Goal: Information Seeking & Learning: Learn about a topic

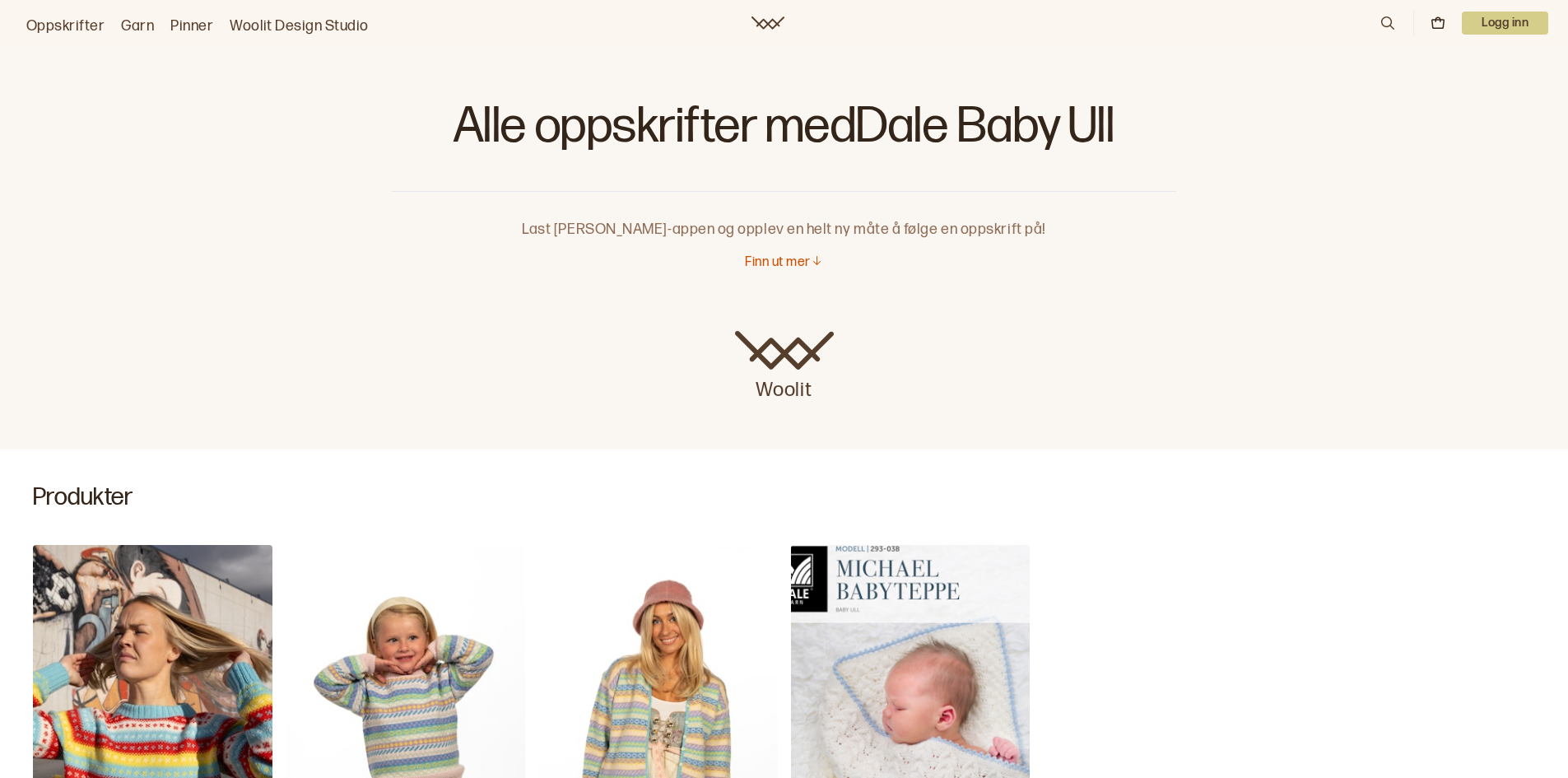
click at [59, 25] on link "Oppskrifter" at bounding box center [65, 26] width 78 height 23
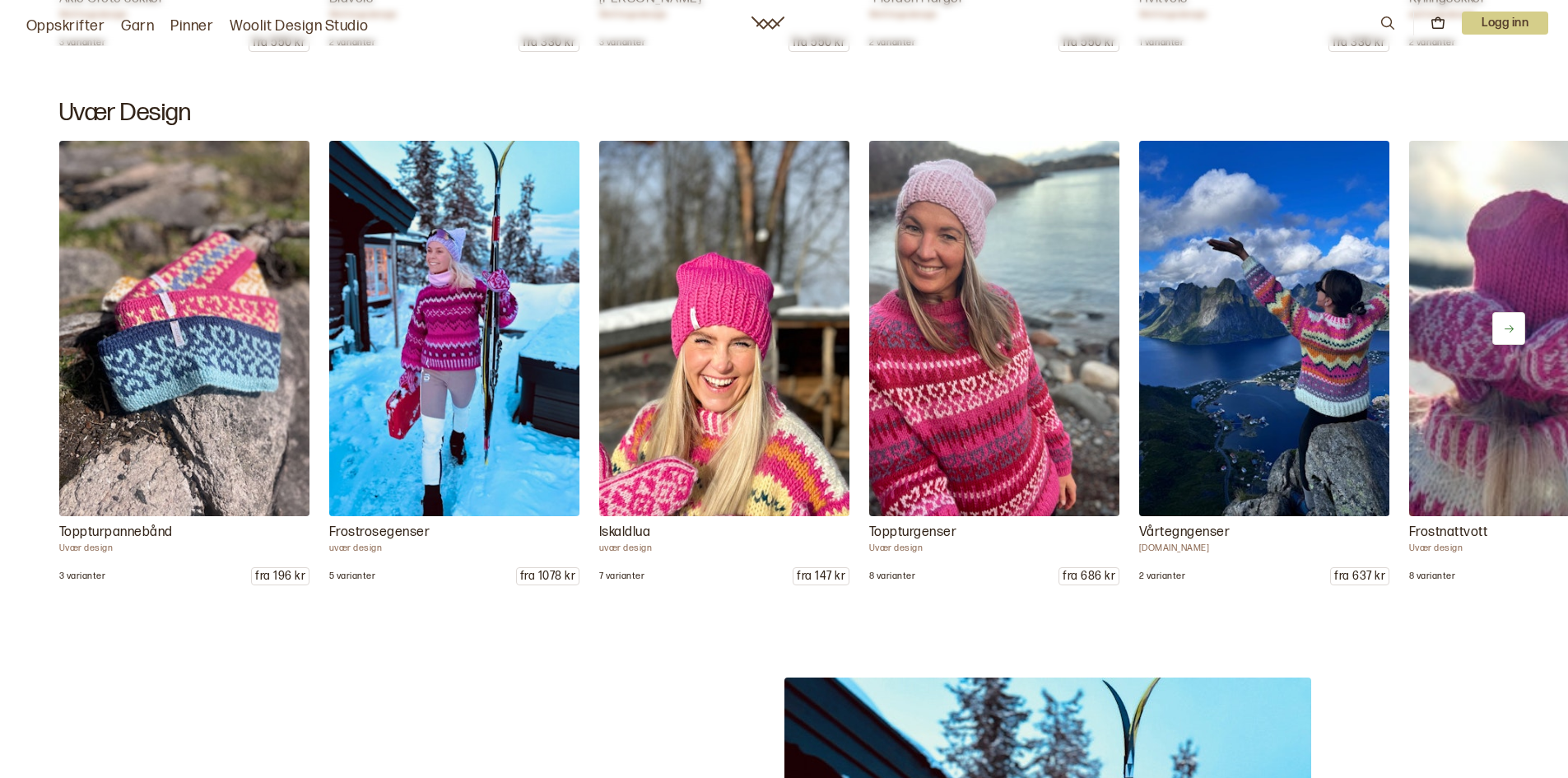
scroll to position [1976, 0]
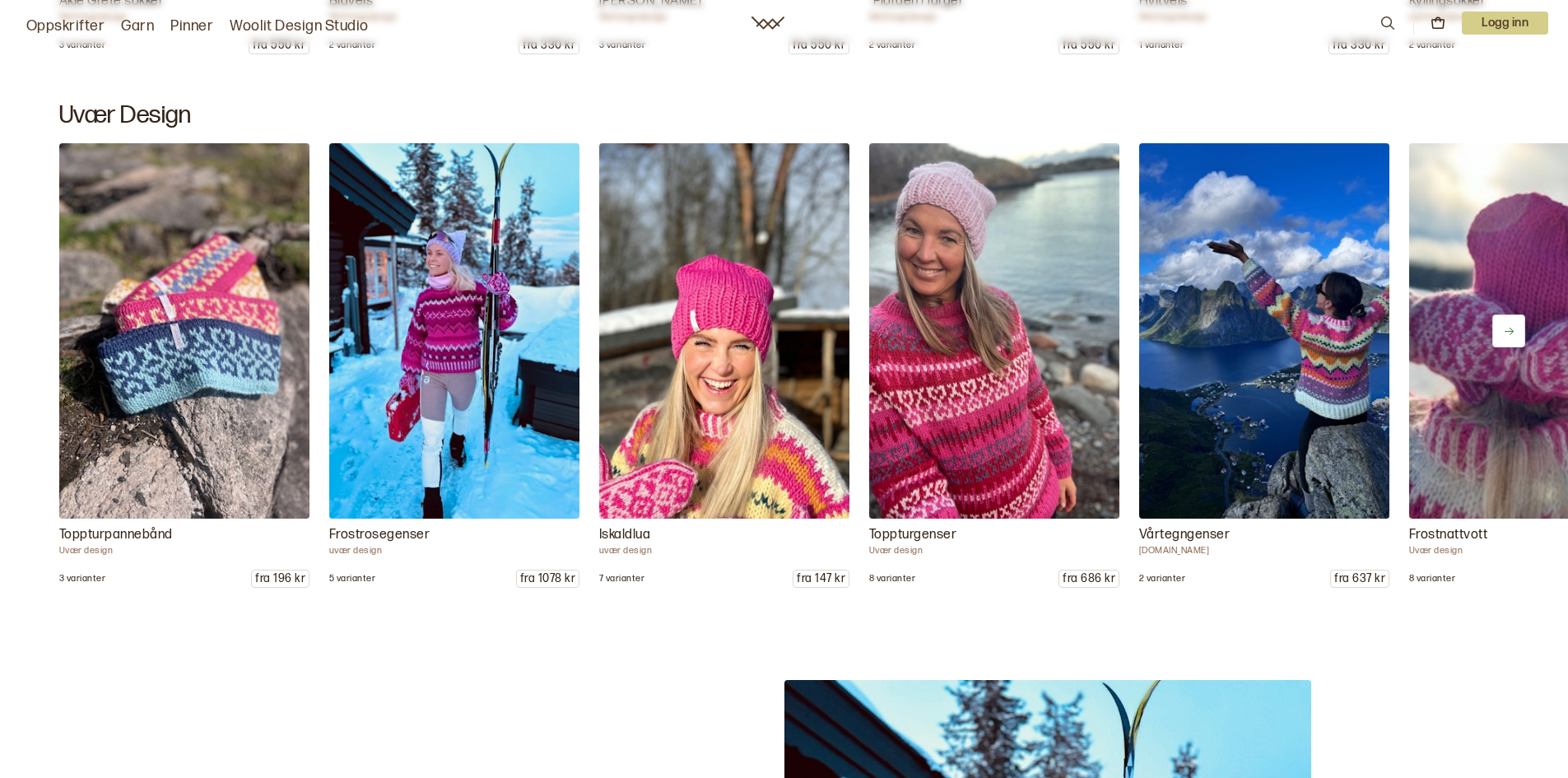
click at [68, 27] on link "Oppskrifter" at bounding box center [65, 26] width 78 height 23
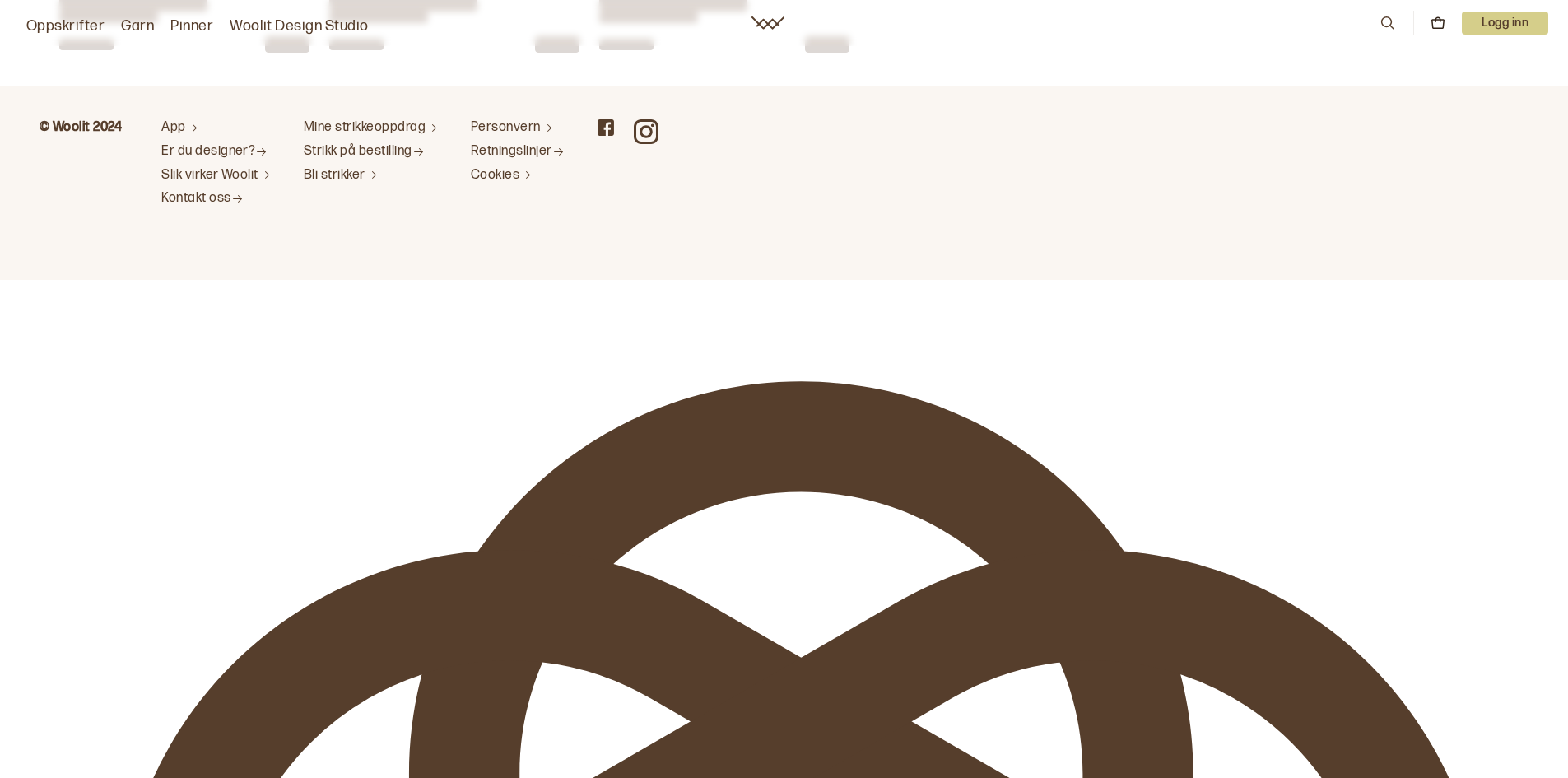
scroll to position [0, 0]
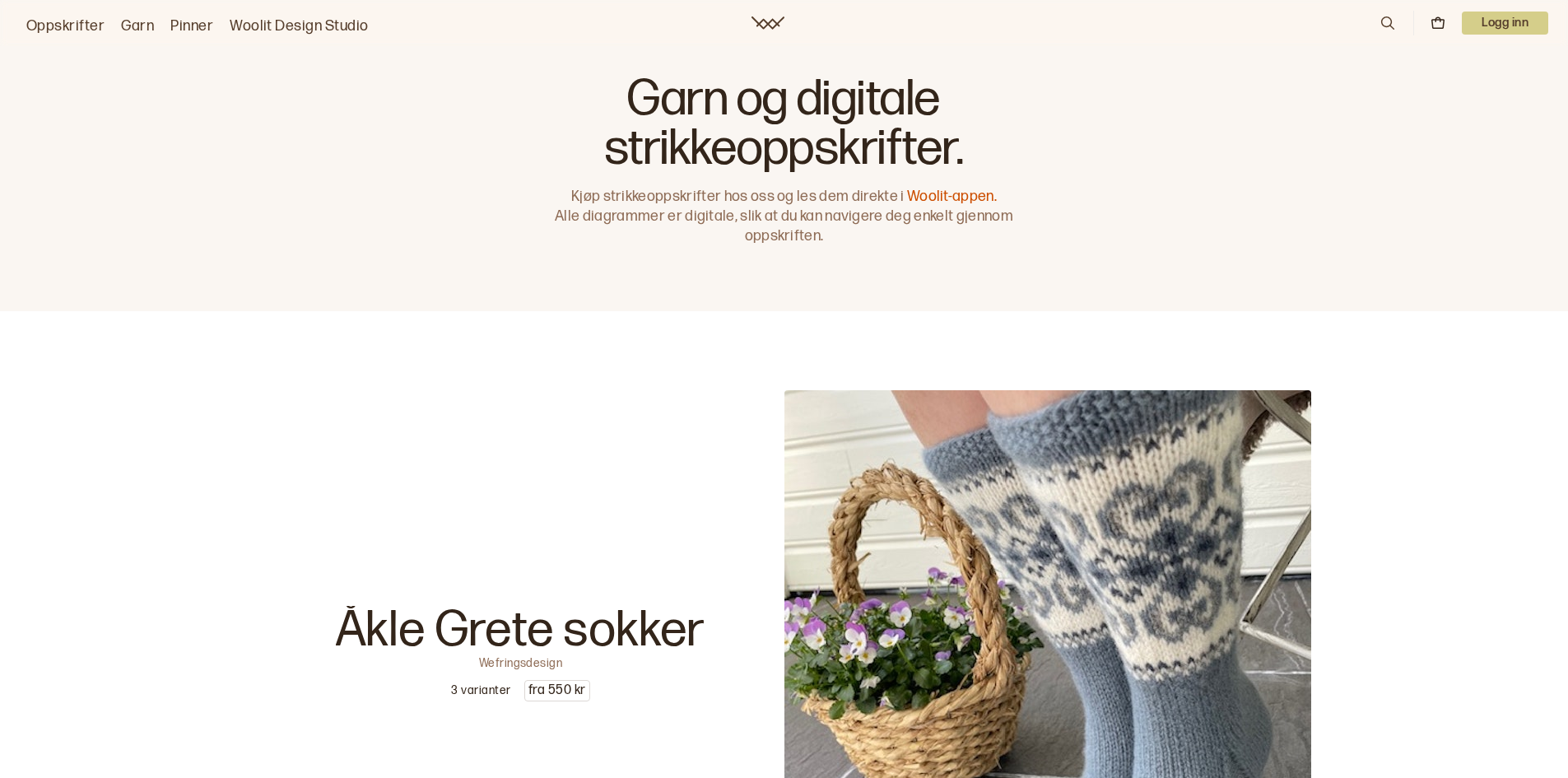
click at [68, 28] on link "Oppskrifter" at bounding box center [65, 26] width 78 height 23
click at [66, 20] on link "Oppskrifter" at bounding box center [65, 26] width 78 height 23
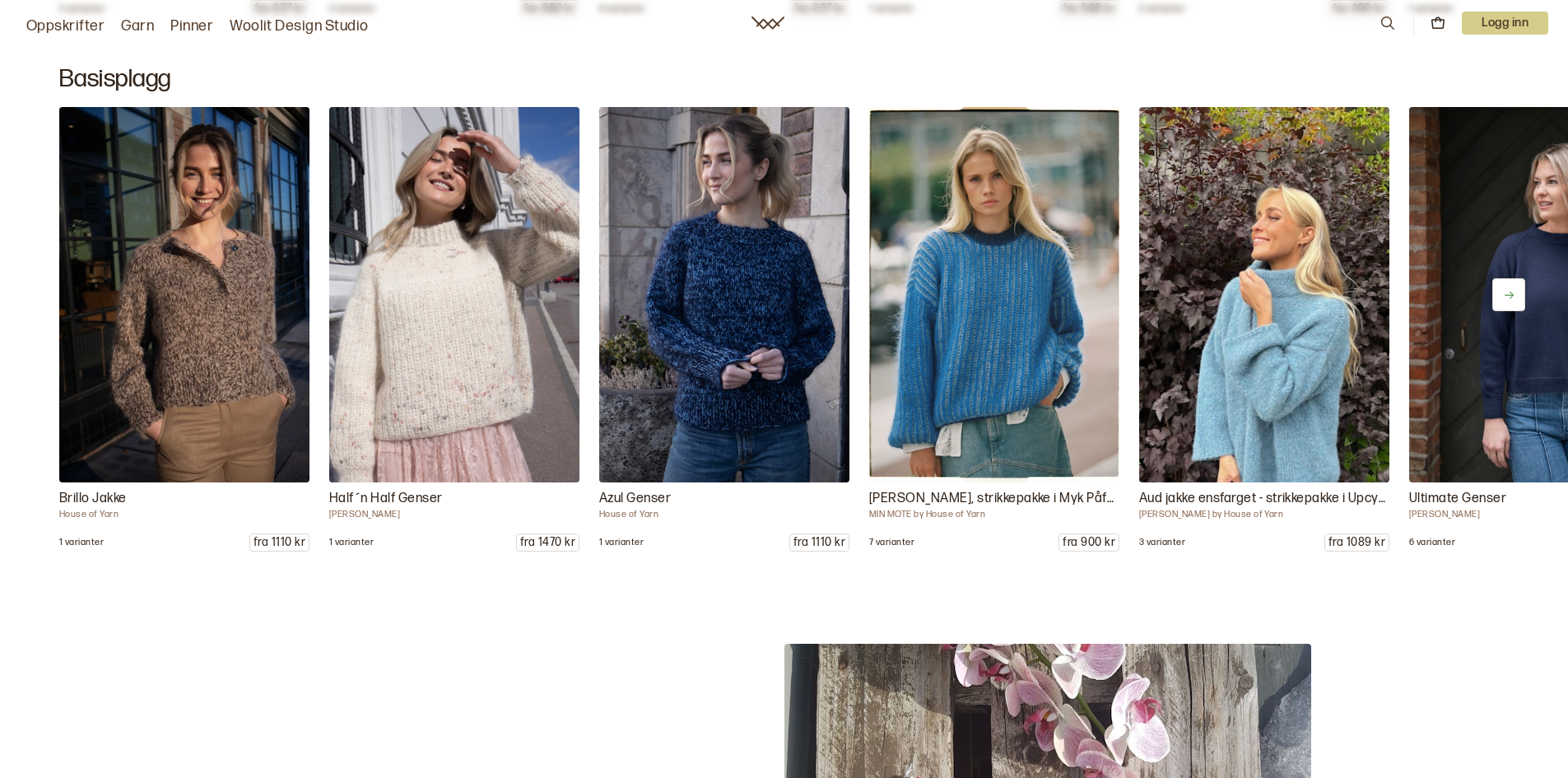
scroll to position [2963, 0]
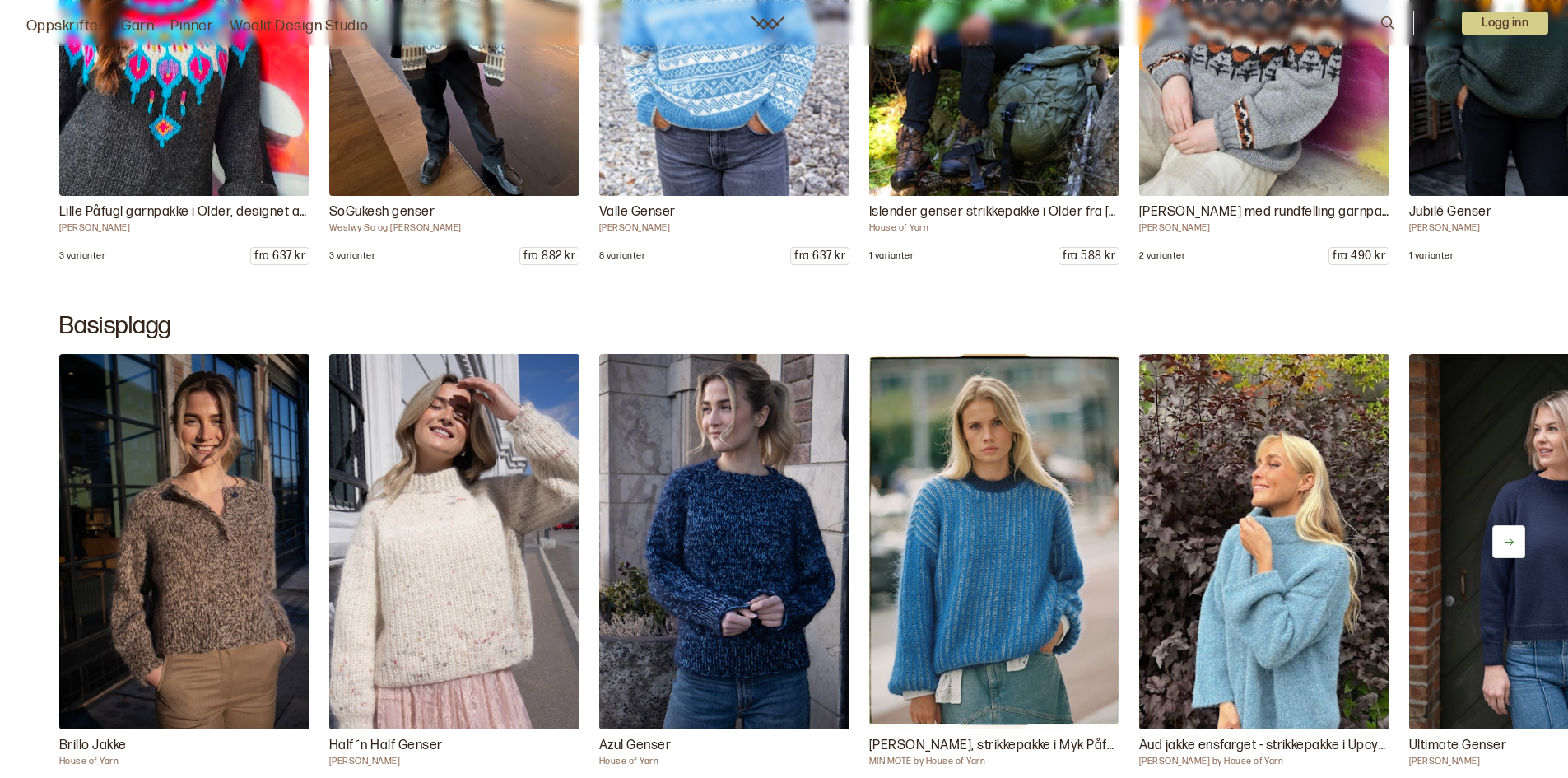
click at [1503, 537] on icon at bounding box center [1509, 542] width 12 height 12
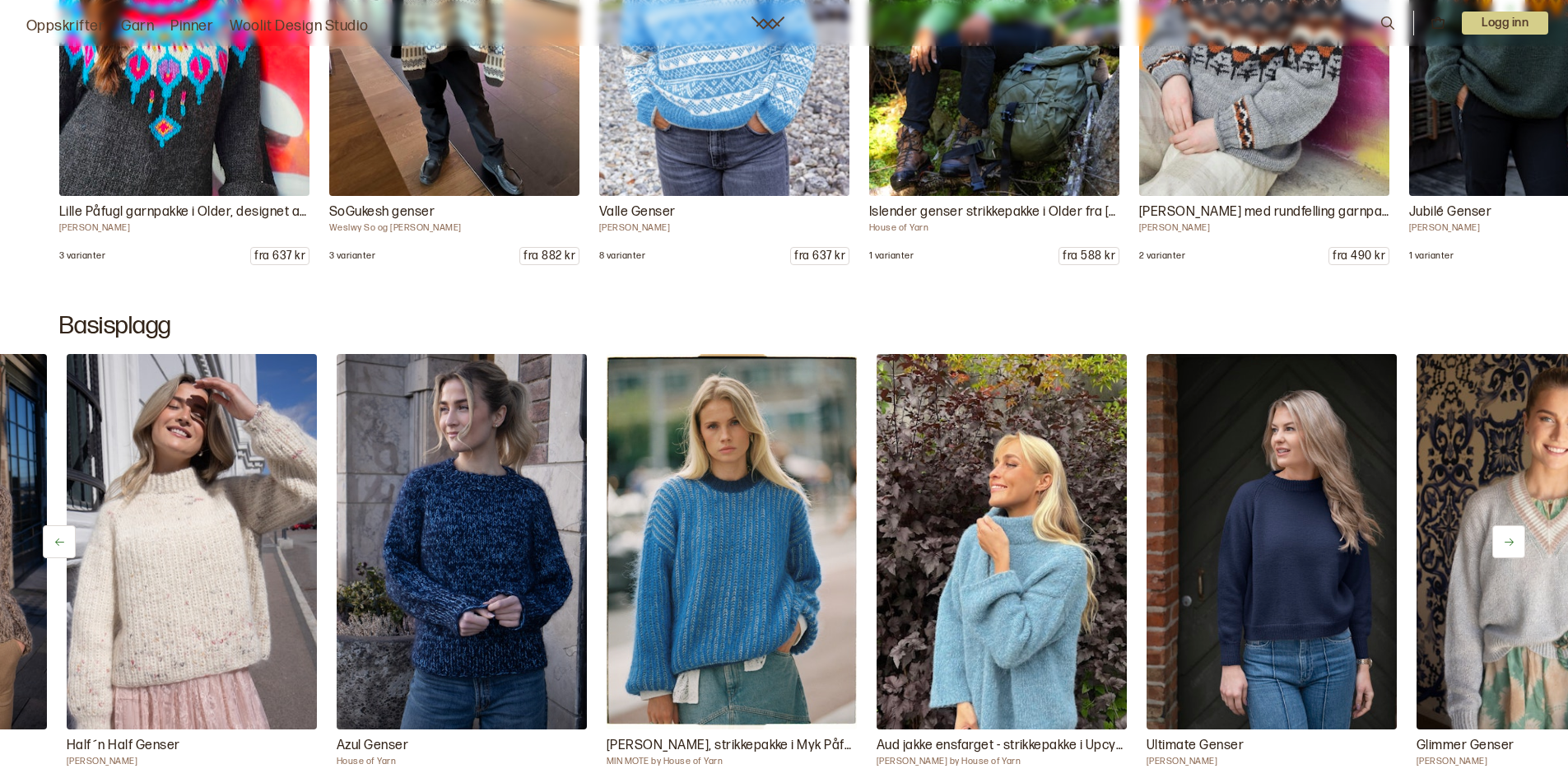
scroll to position [0, 270]
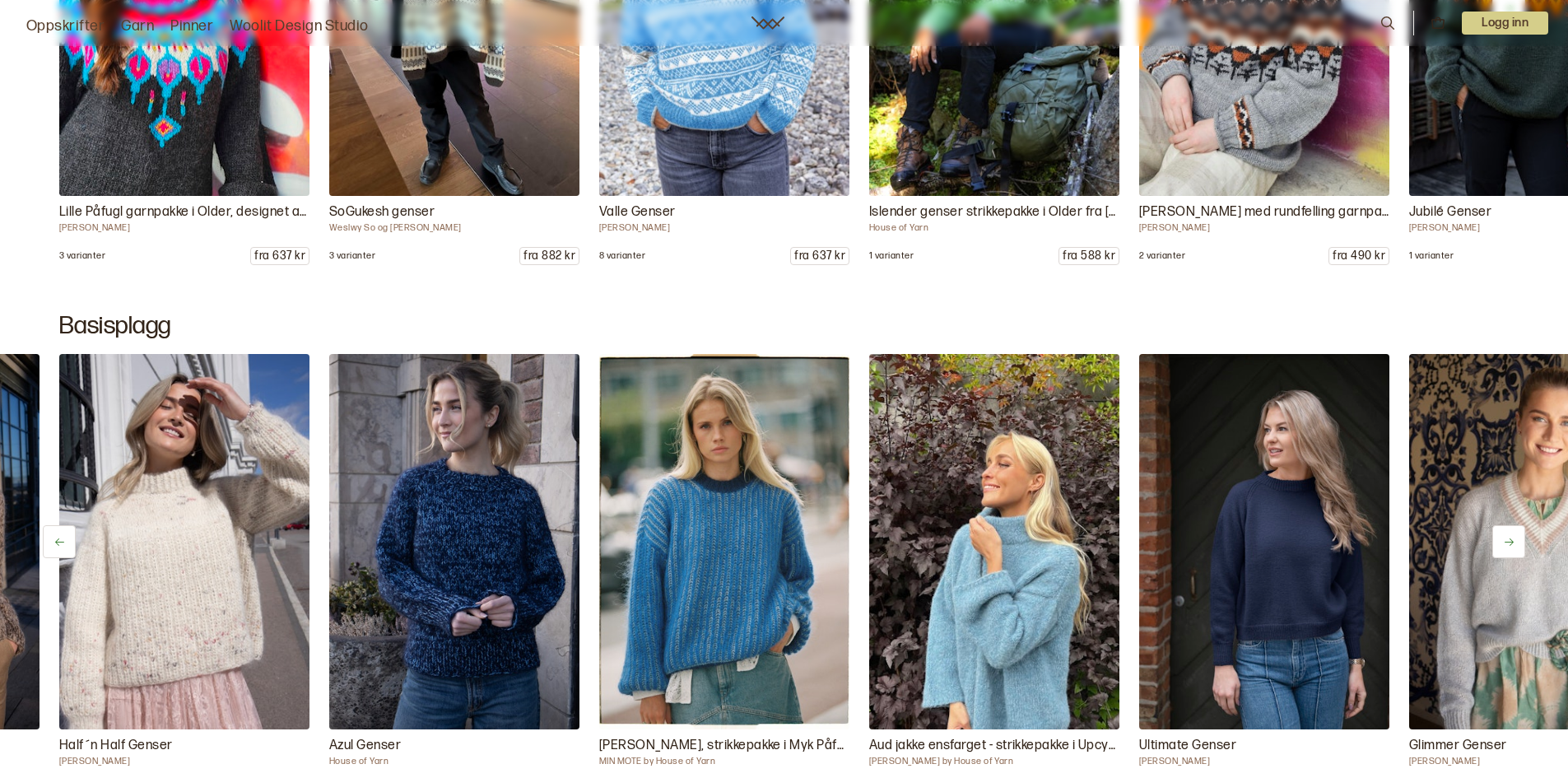
click at [1507, 542] on icon at bounding box center [1509, 542] width 9 height 8
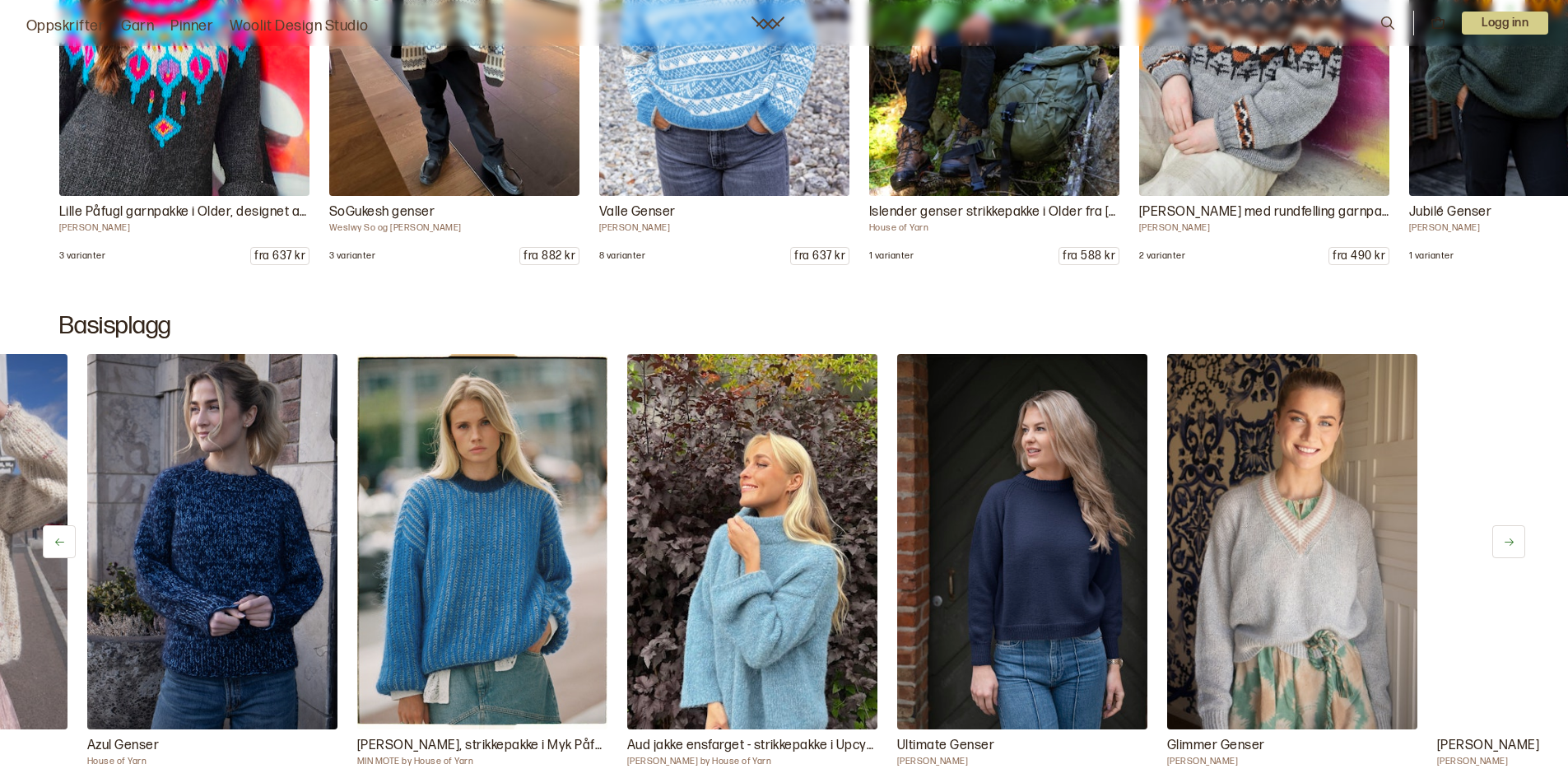
scroll to position [0, 540]
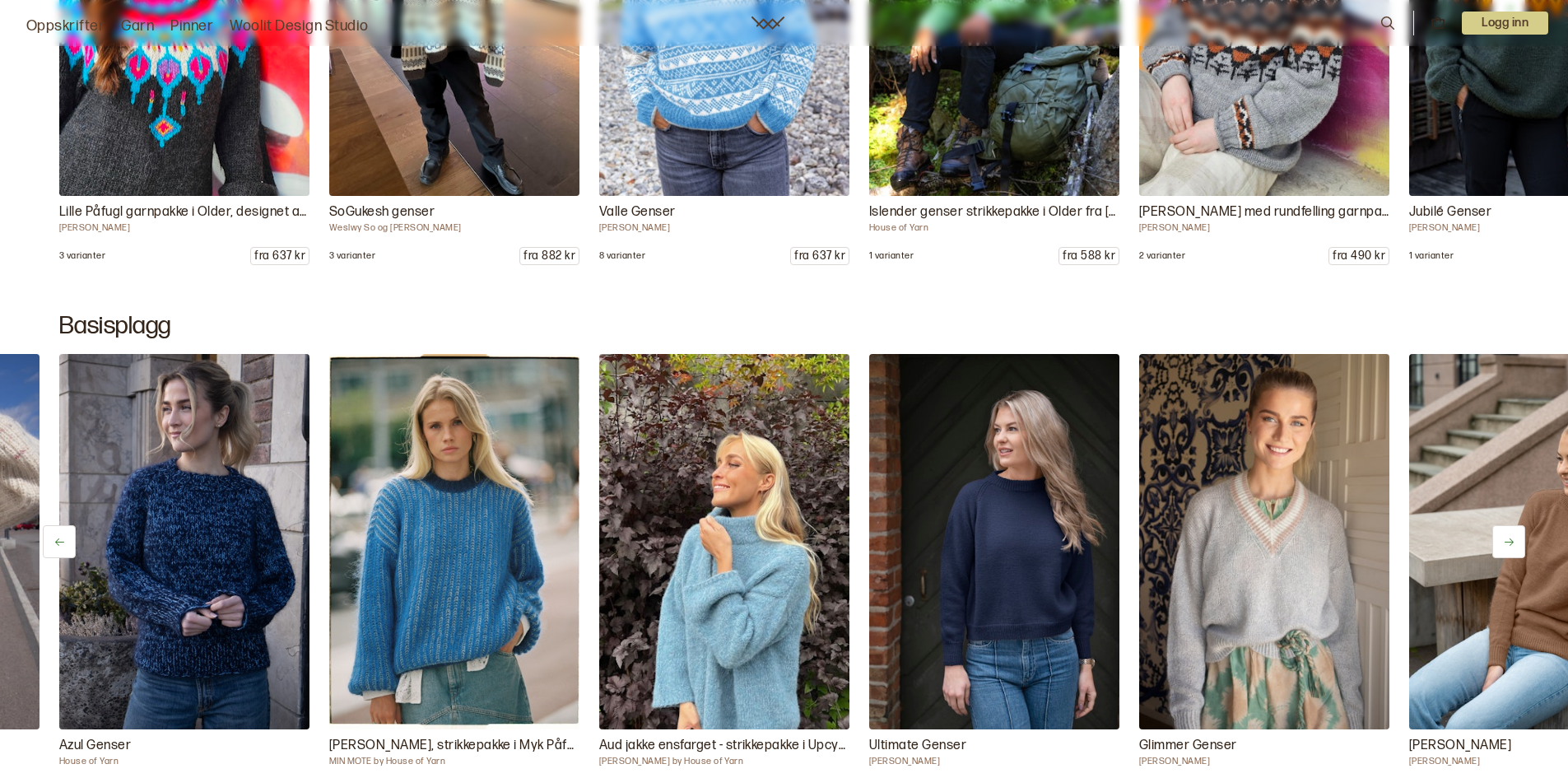
click at [1505, 542] on icon at bounding box center [1509, 542] width 9 height 8
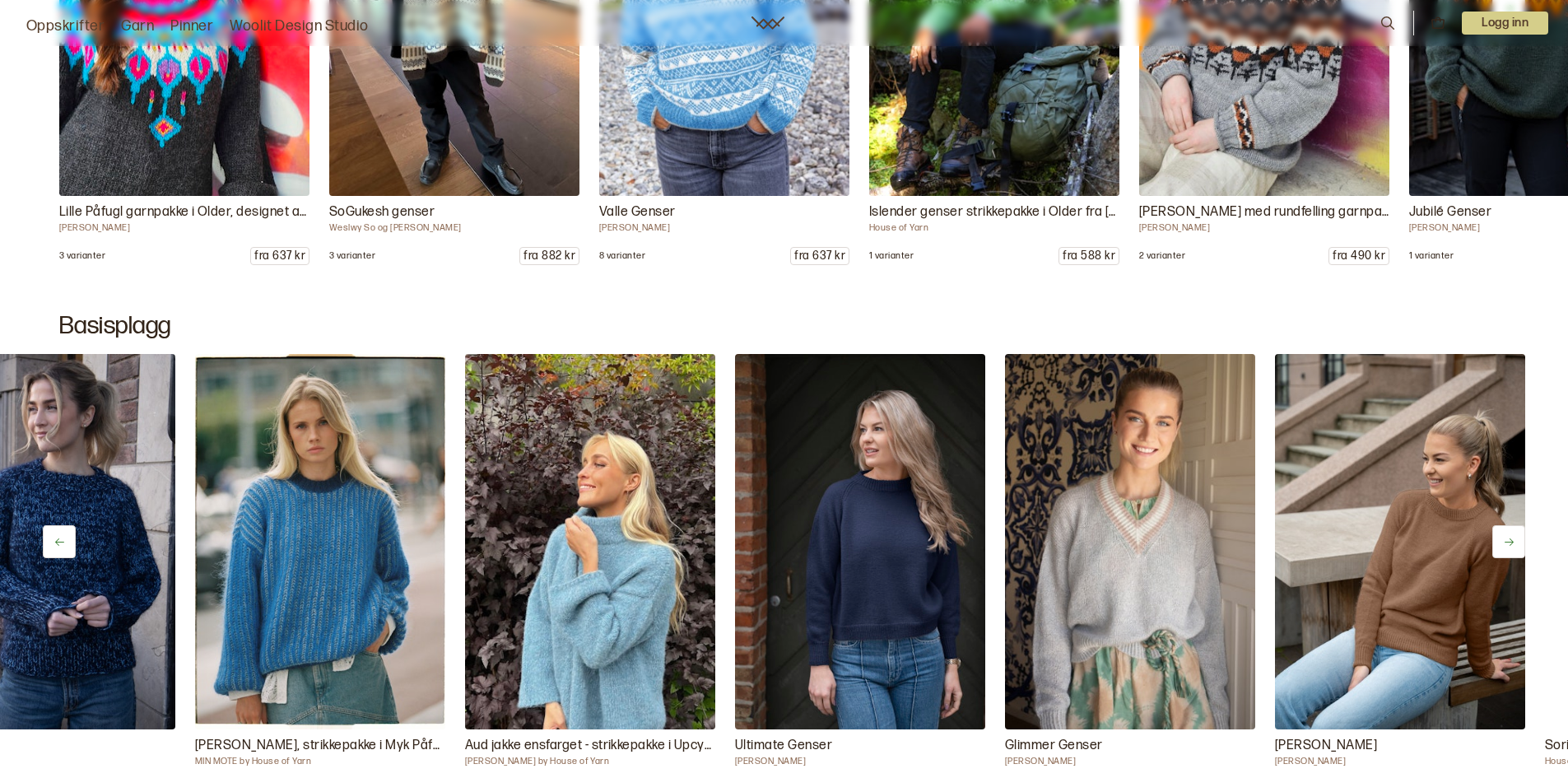
scroll to position [0, 810]
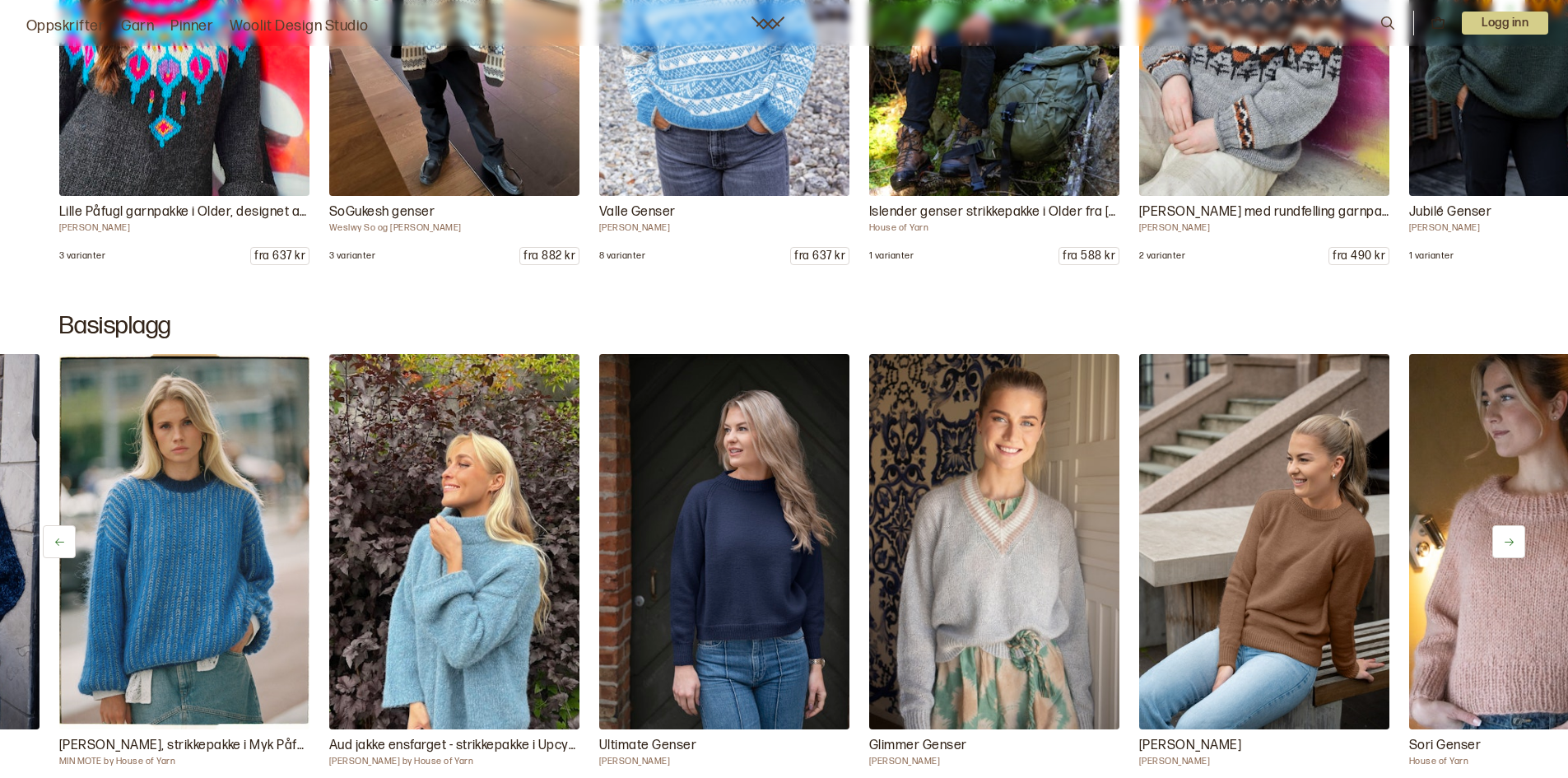
click at [1513, 542] on icon at bounding box center [1509, 542] width 9 height 8
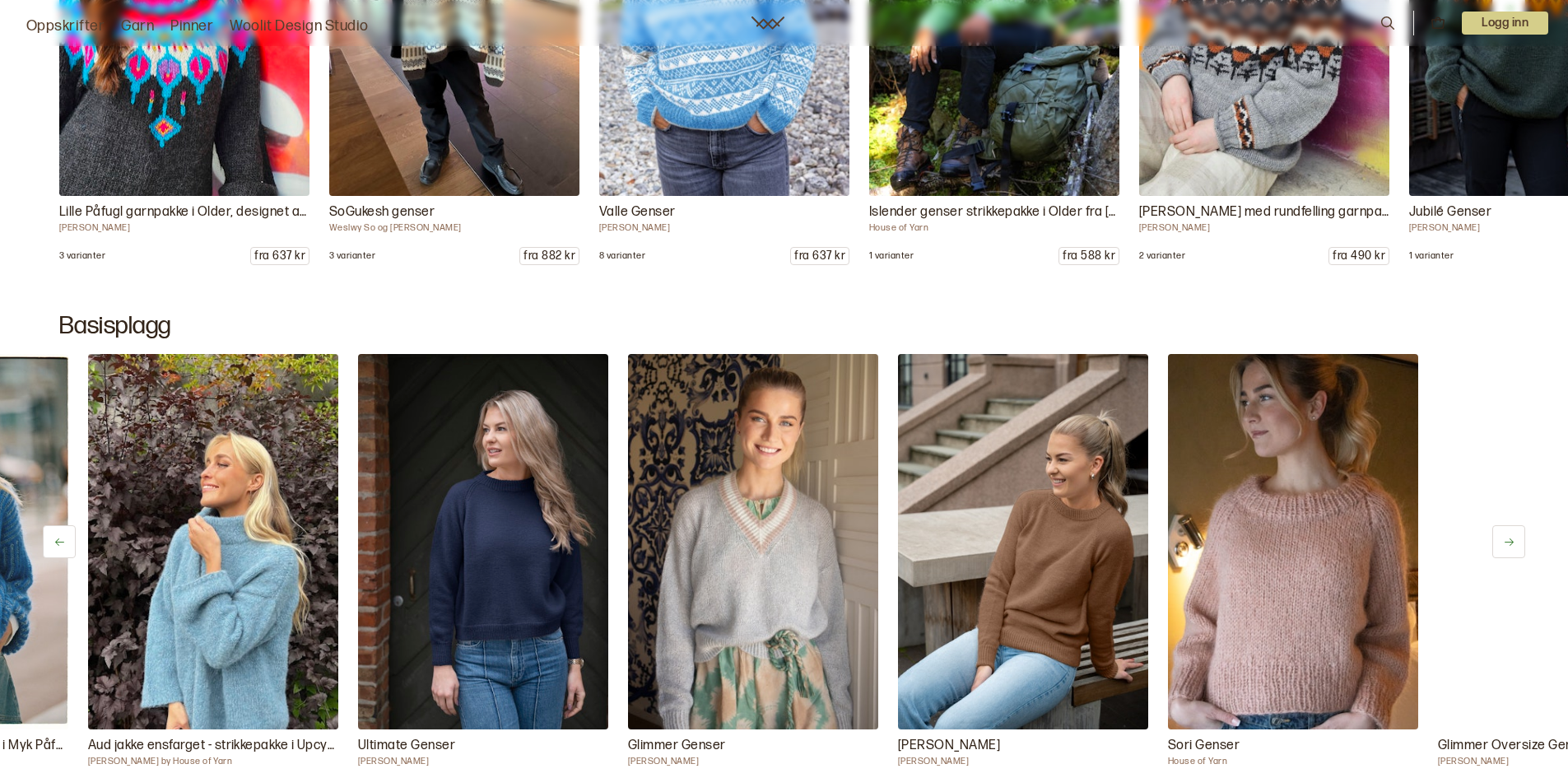
scroll to position [0, 1080]
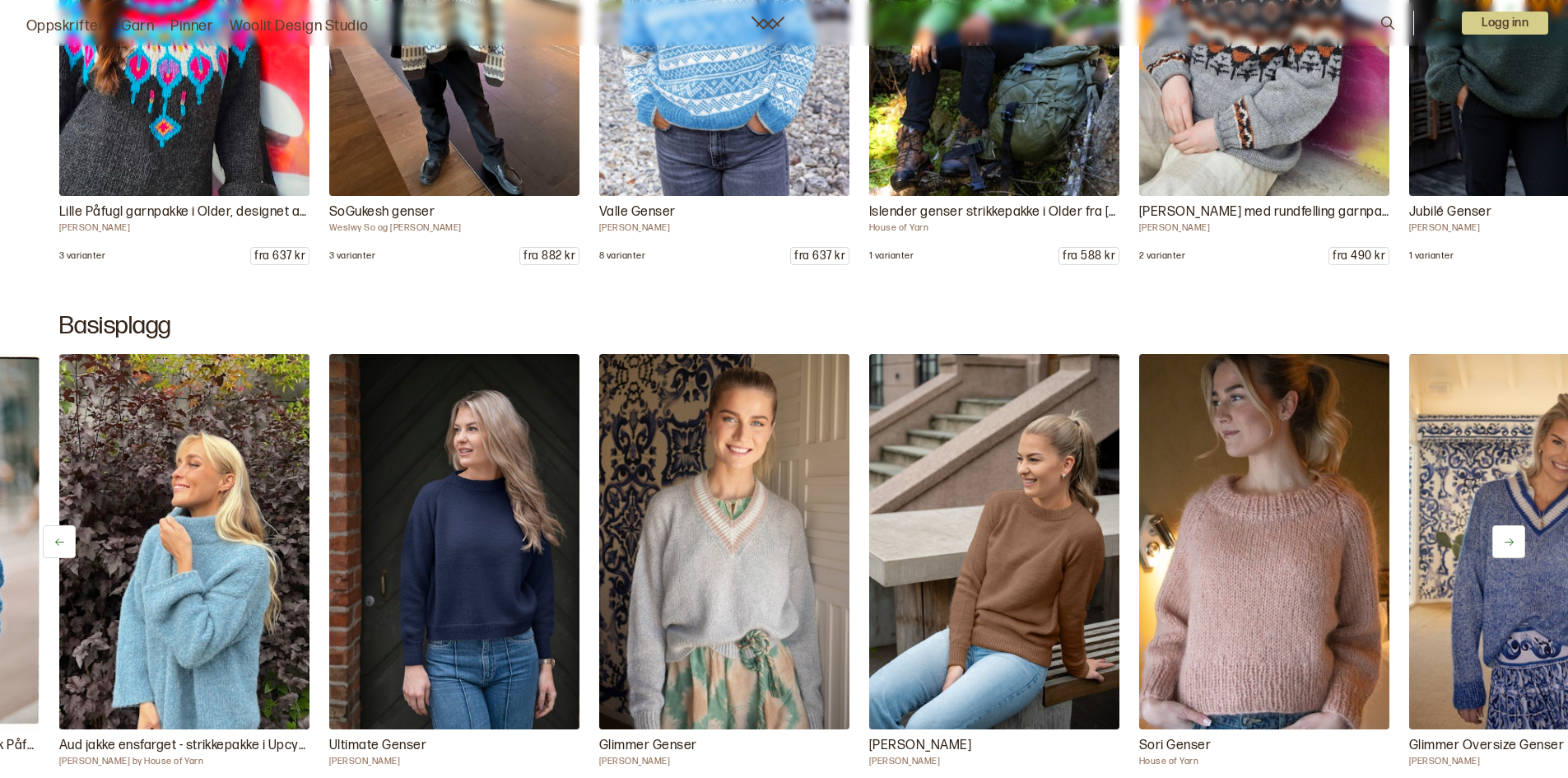
click at [1510, 543] on icon at bounding box center [1509, 542] width 12 height 12
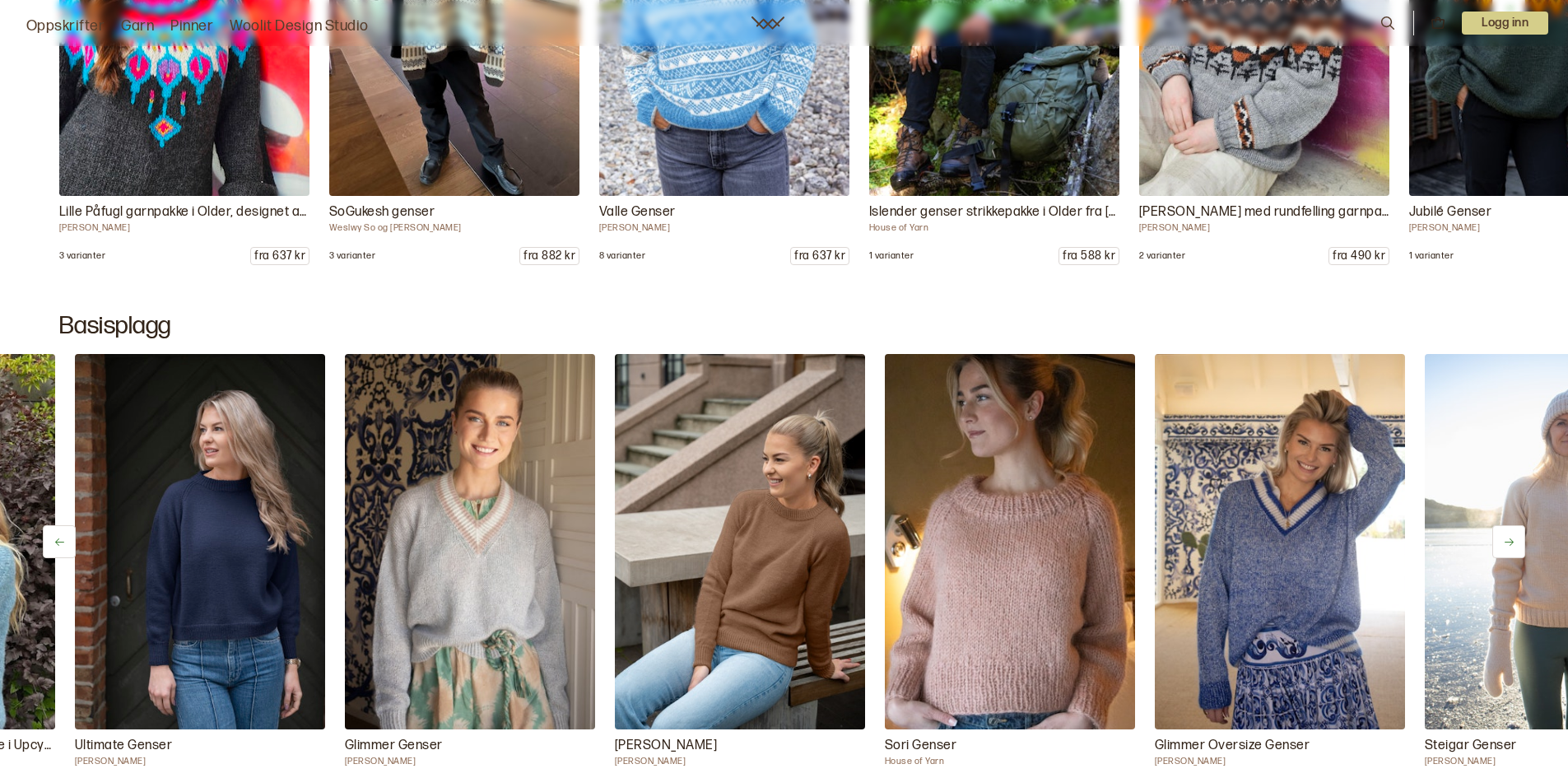
scroll to position [0, 1350]
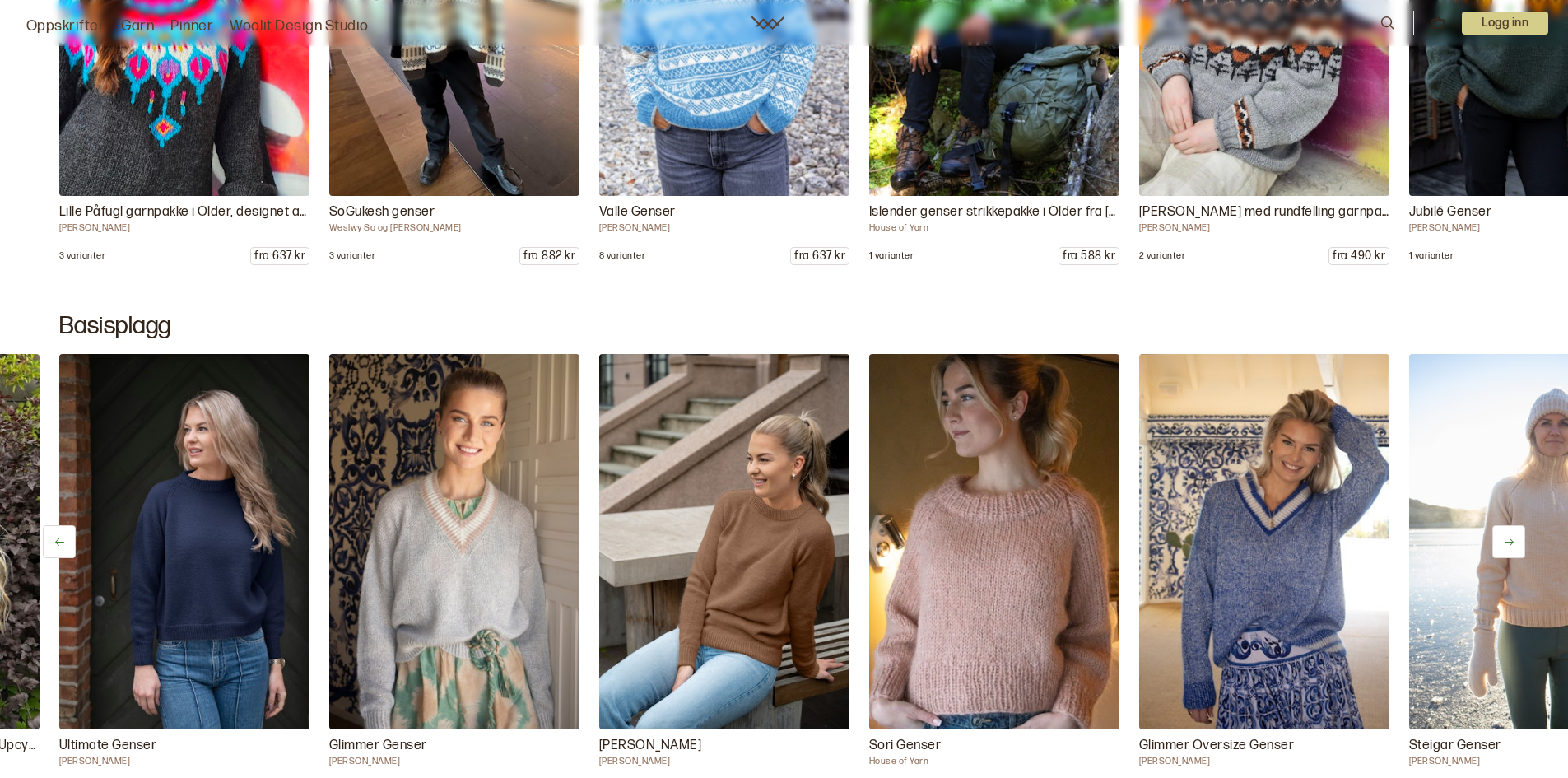
click at [1513, 547] on icon at bounding box center [1509, 542] width 12 height 12
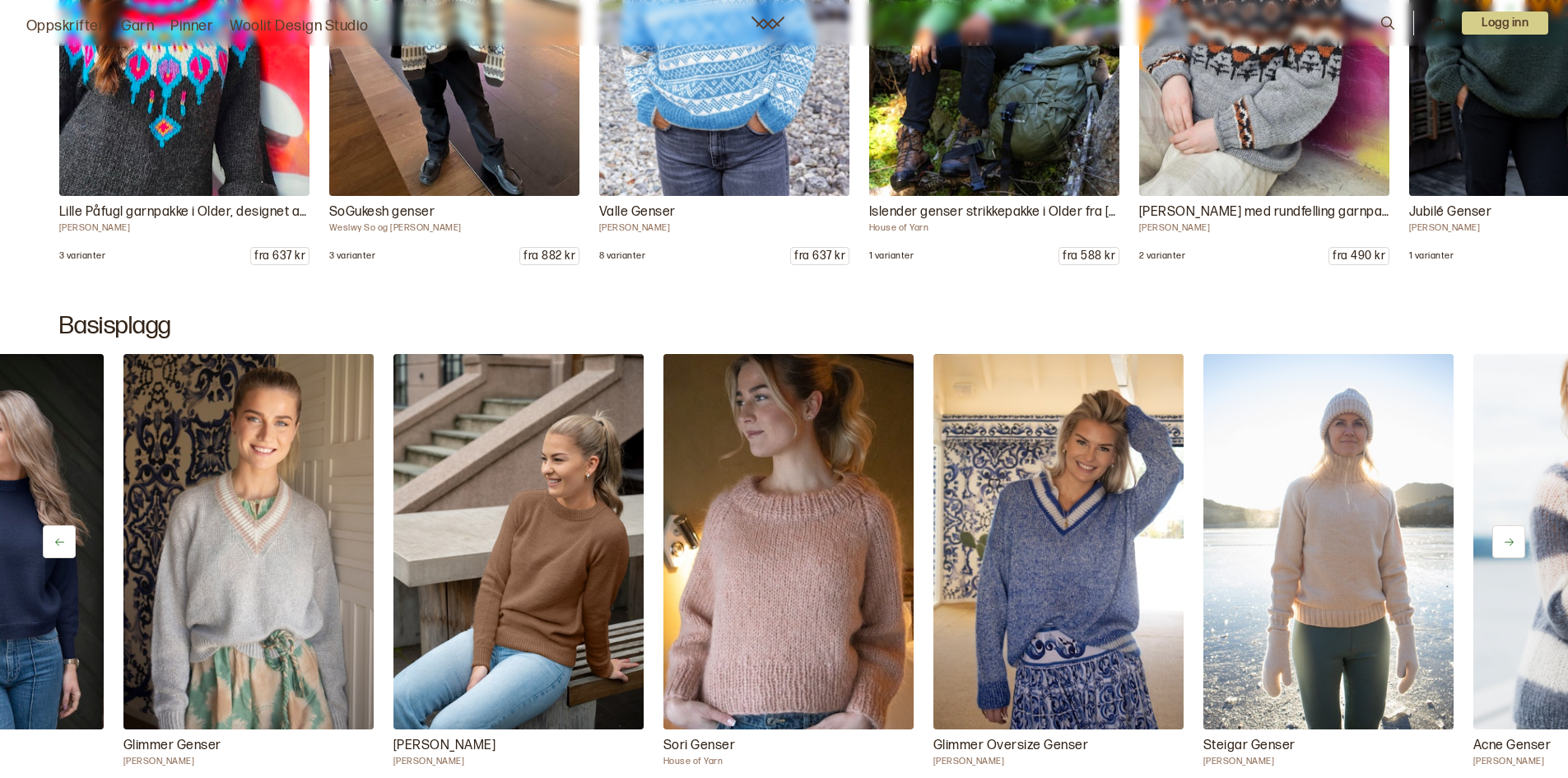
scroll to position [0, 1620]
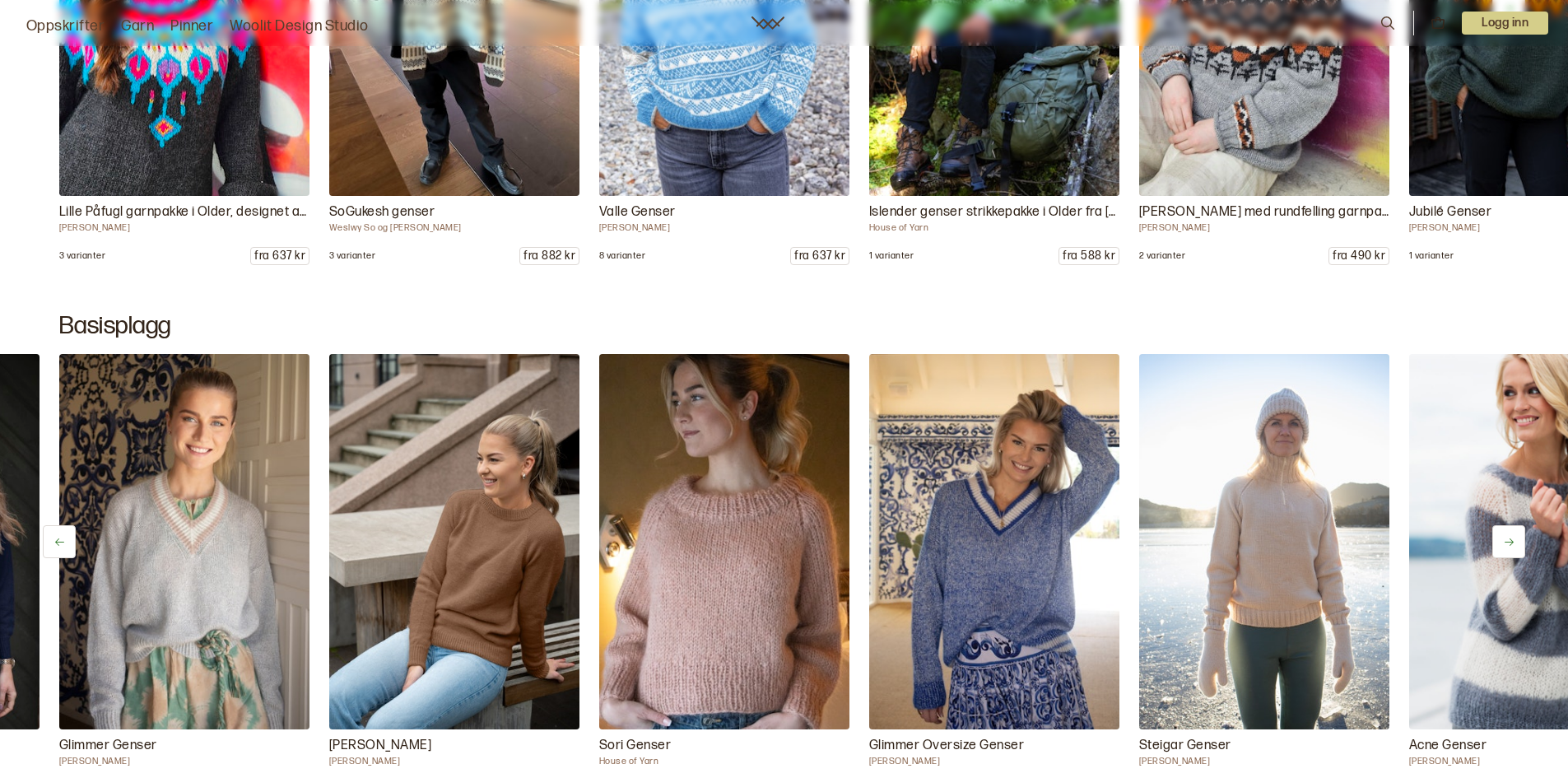
click at [1506, 546] on icon at bounding box center [1509, 542] width 12 height 12
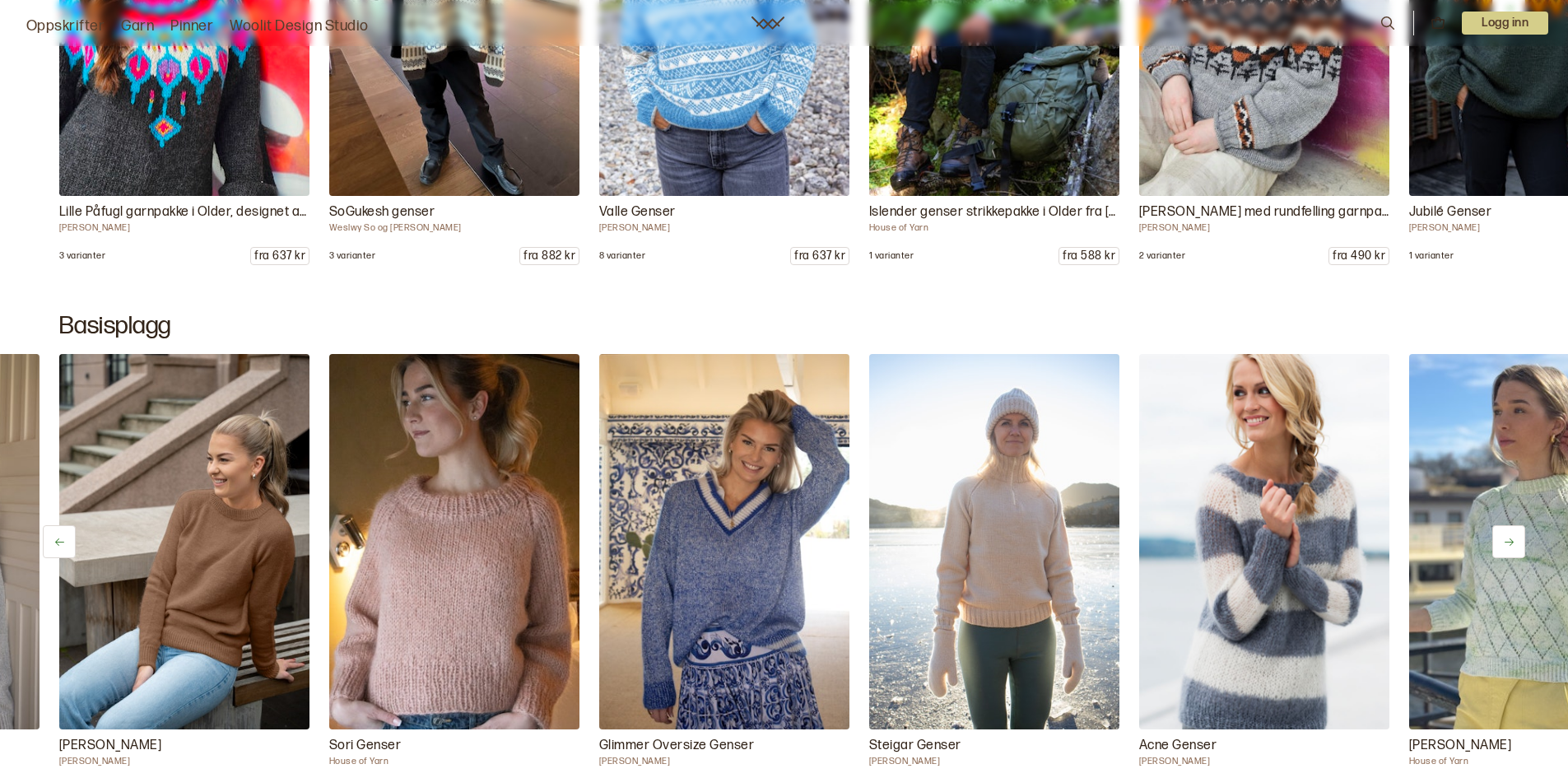
click at [1506, 547] on icon at bounding box center [1509, 542] width 12 height 12
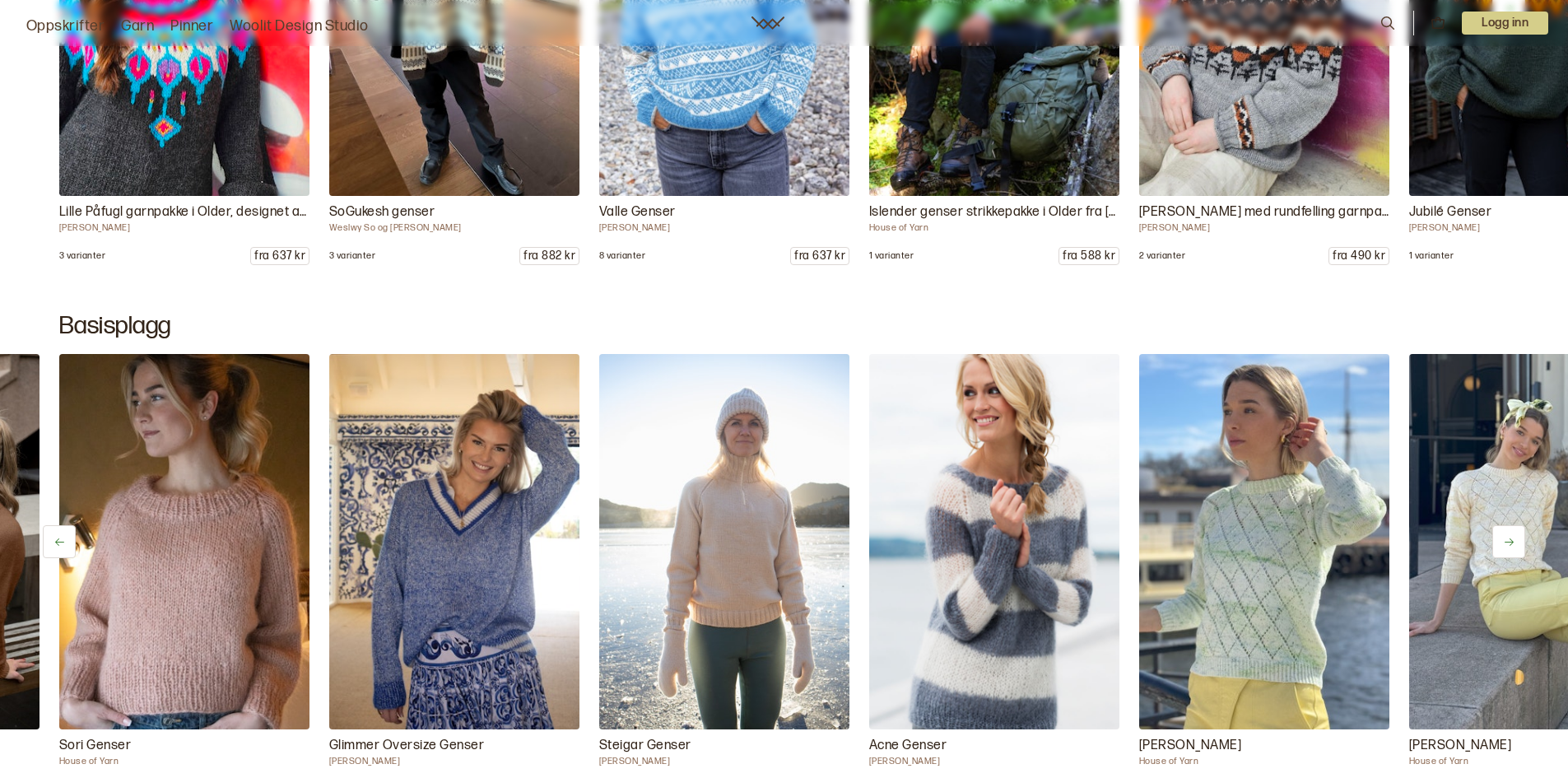
click at [1507, 547] on icon at bounding box center [1509, 542] width 12 height 12
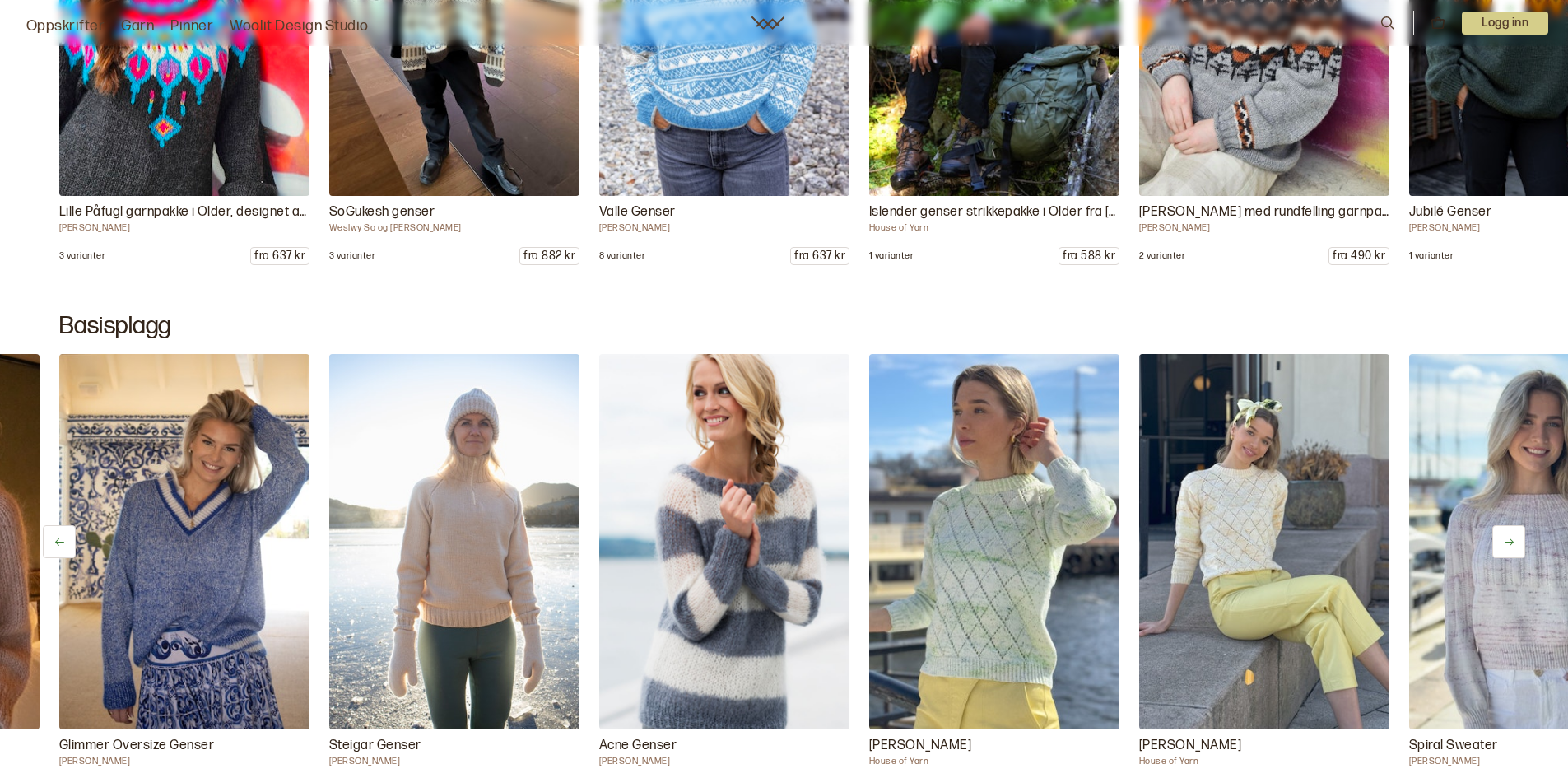
click at [1503, 544] on icon at bounding box center [1509, 542] width 12 height 12
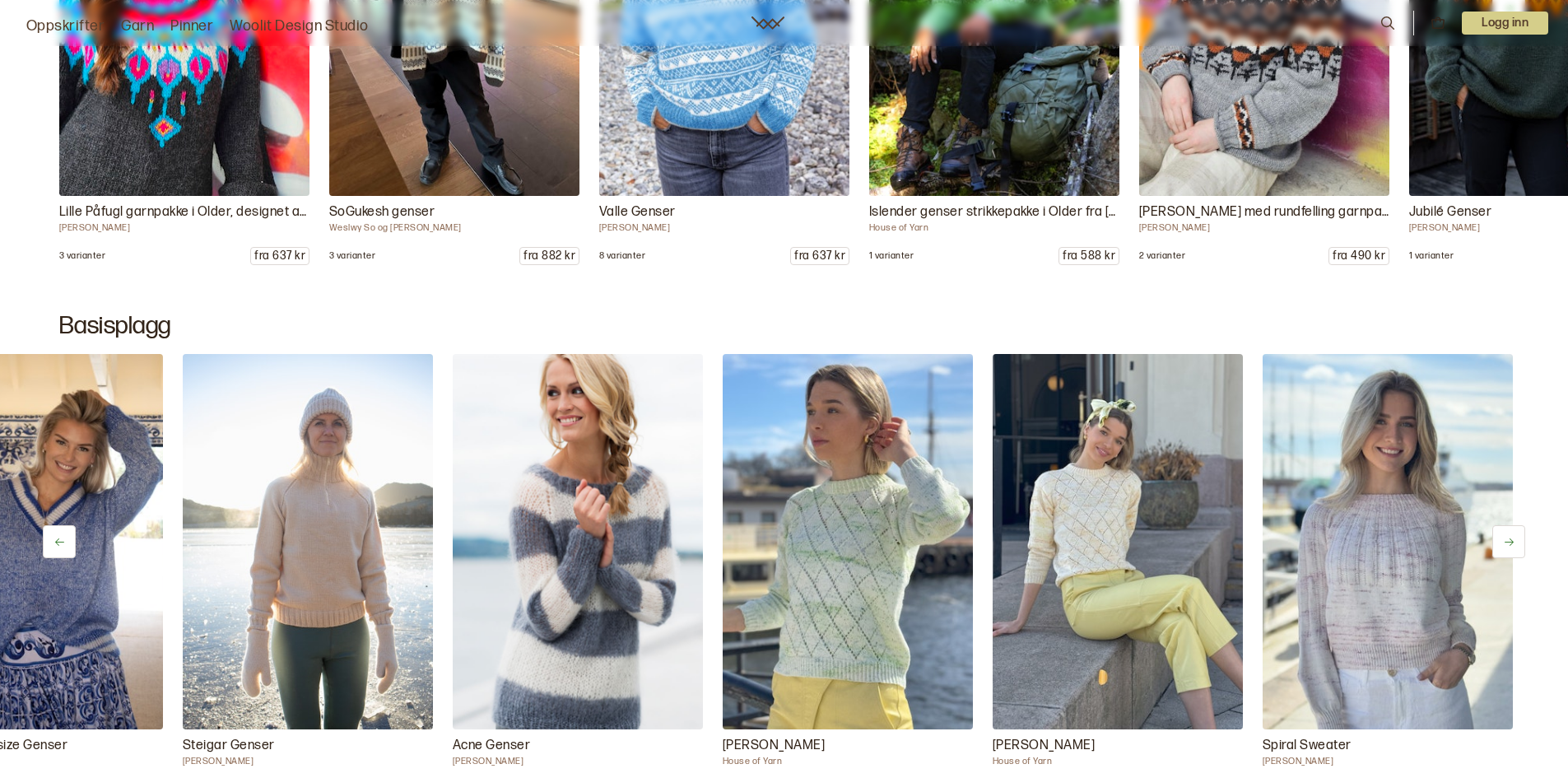
scroll to position [0, 2580]
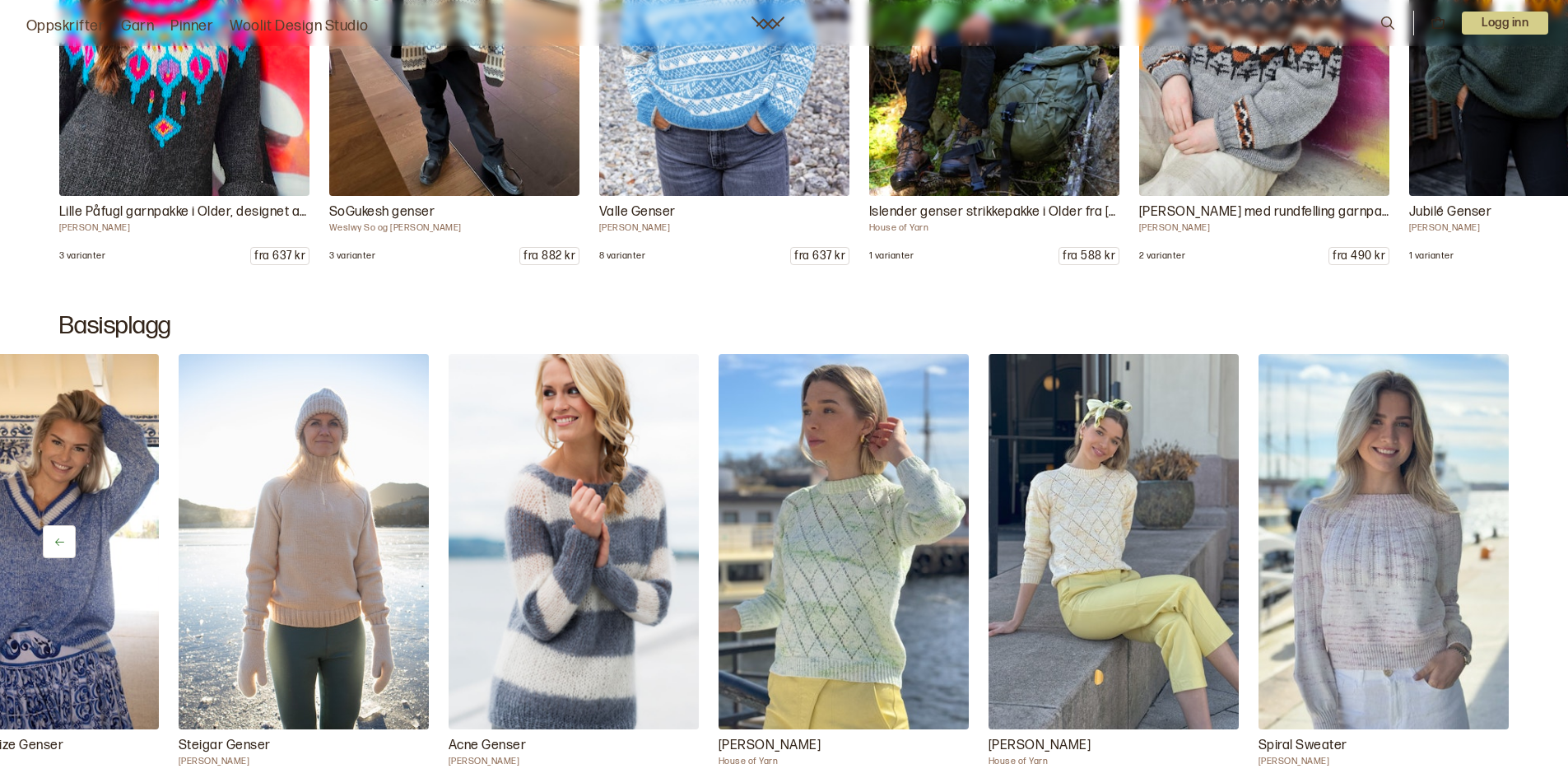
click at [1503, 544] on img at bounding box center [1383, 541] width 250 height 375
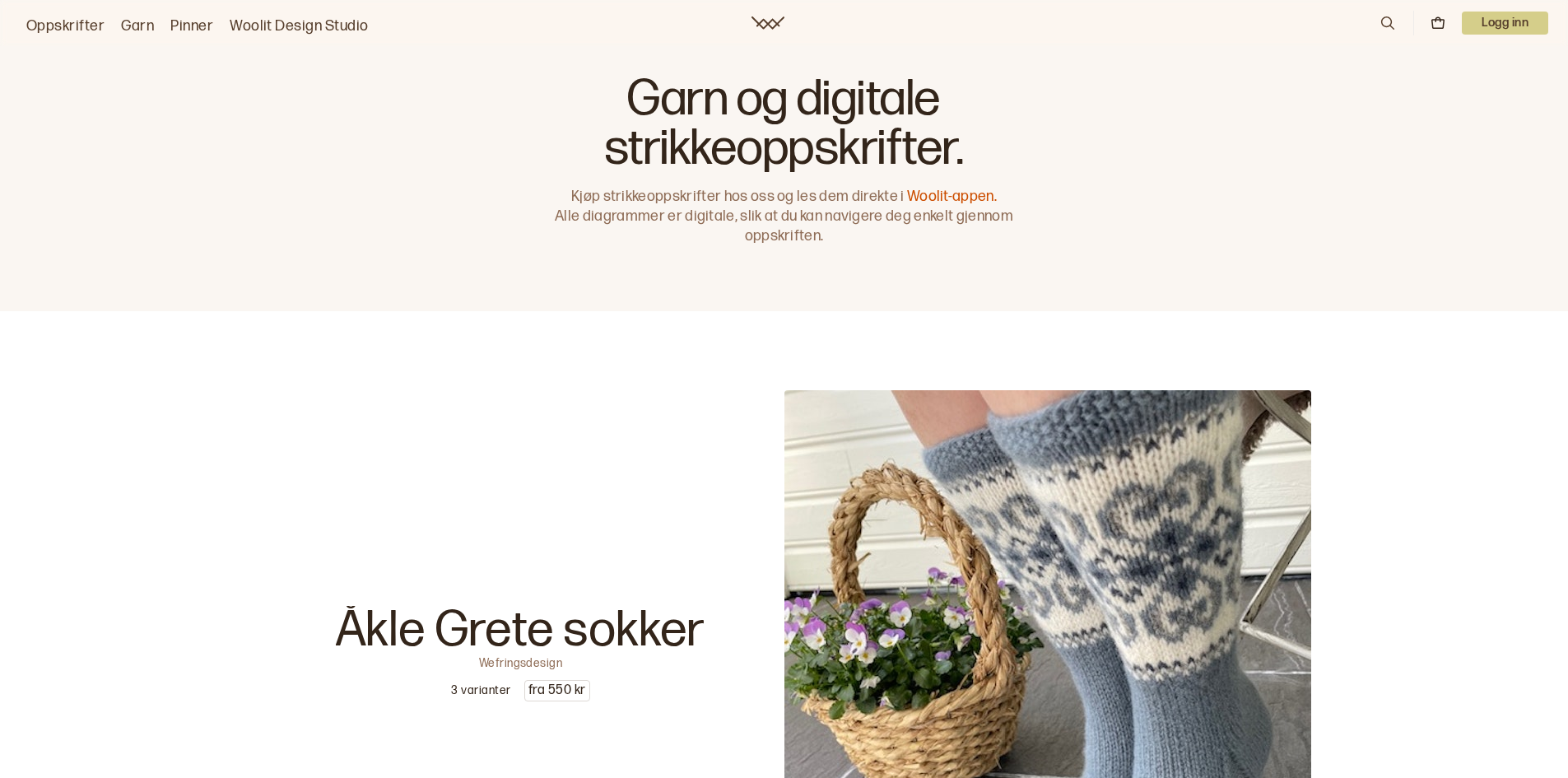
click at [78, 25] on link "Oppskrifter" at bounding box center [65, 26] width 78 height 23
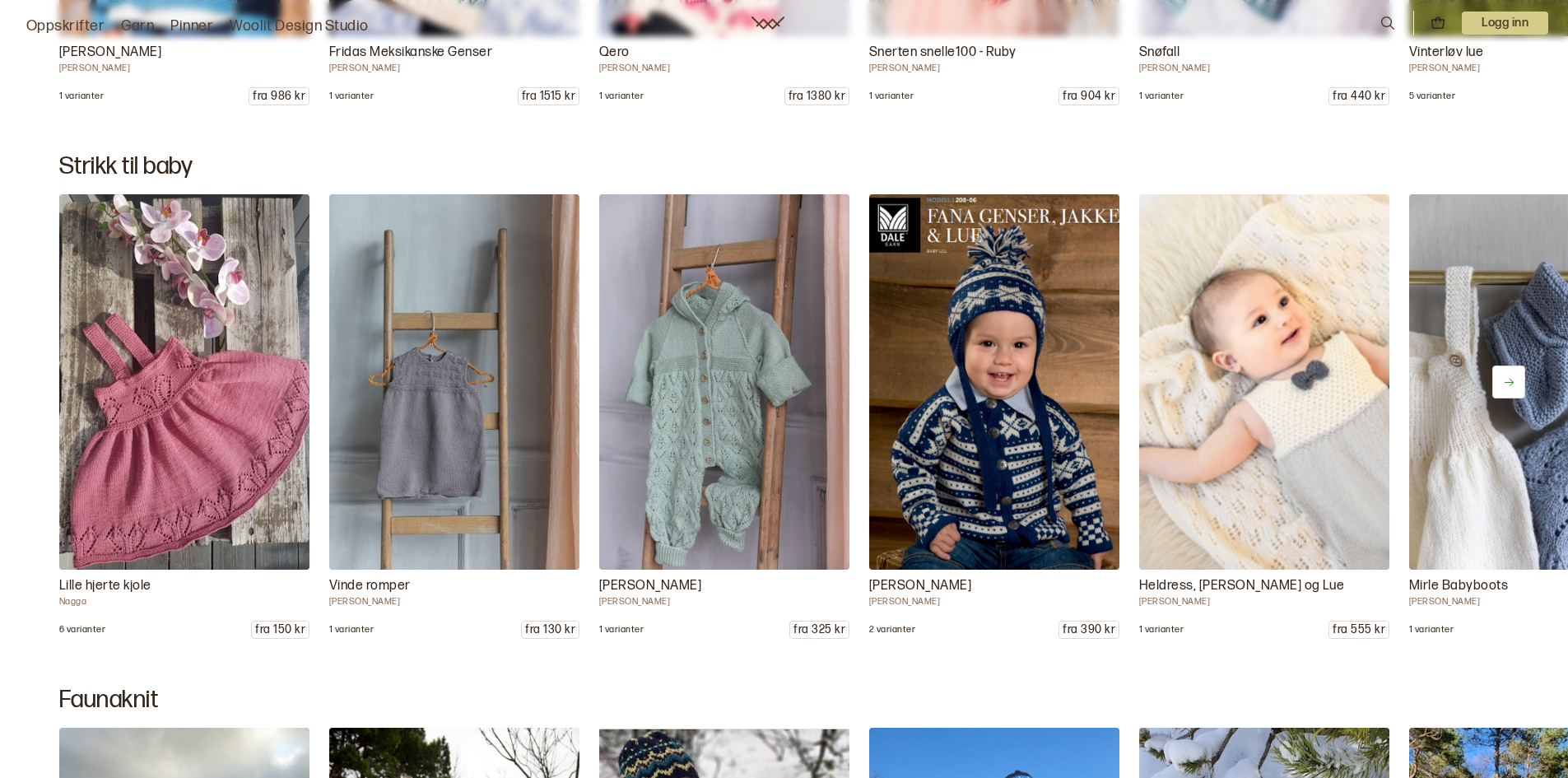
scroll to position [11798, 0]
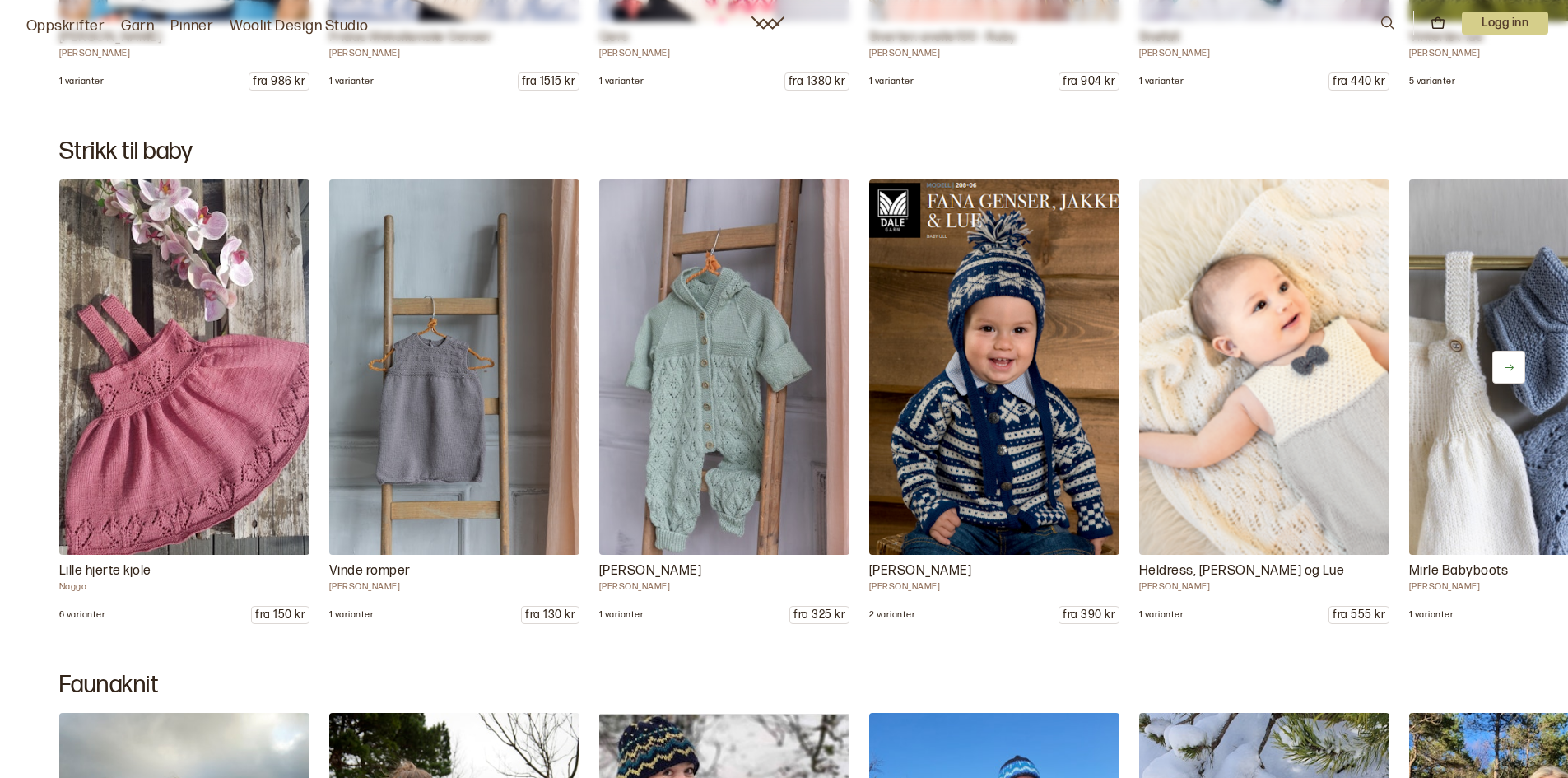
click at [184, 418] on img at bounding box center [184, 367] width 263 height 394
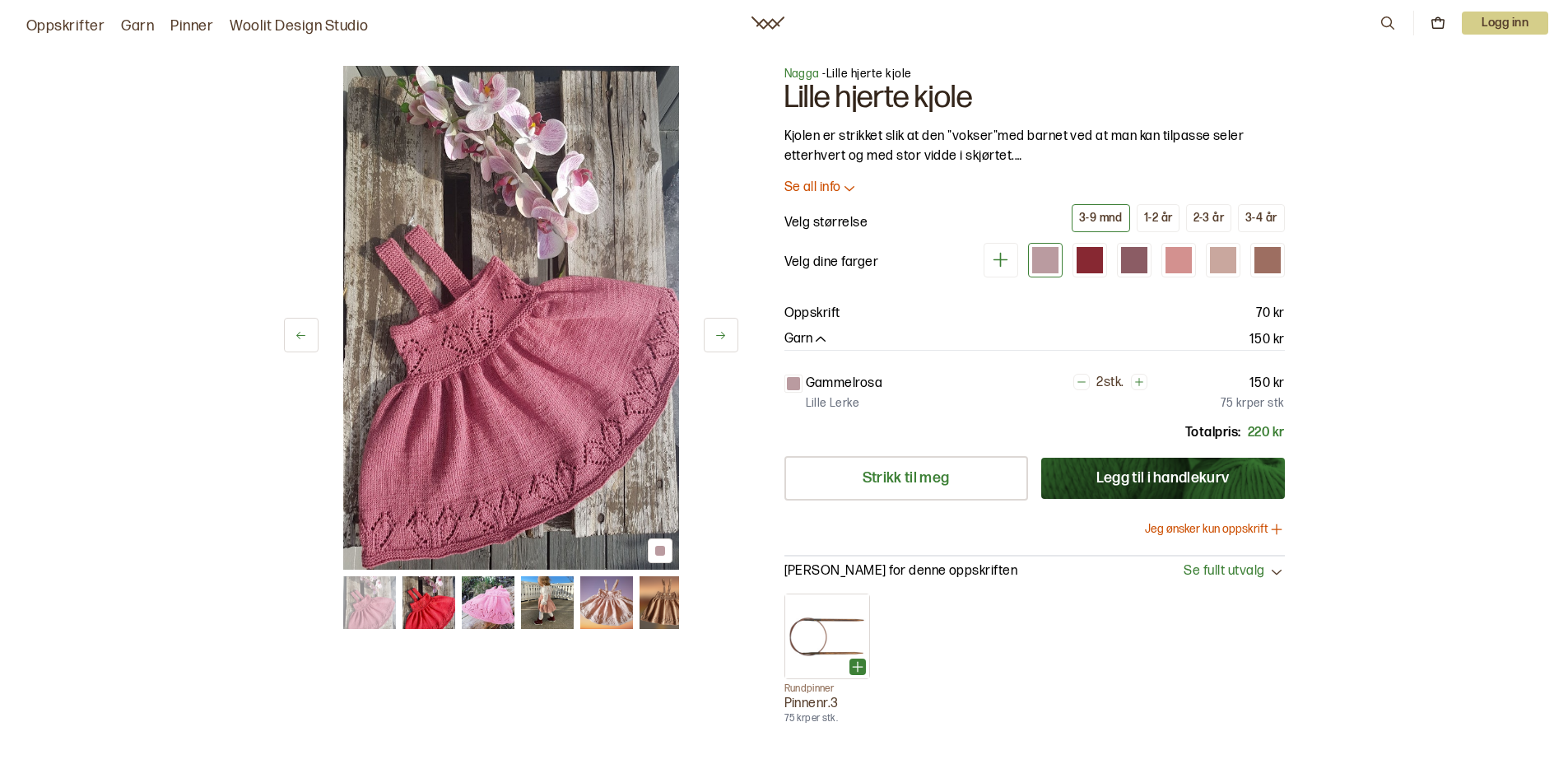
click at [721, 335] on icon at bounding box center [720, 335] width 12 height 12
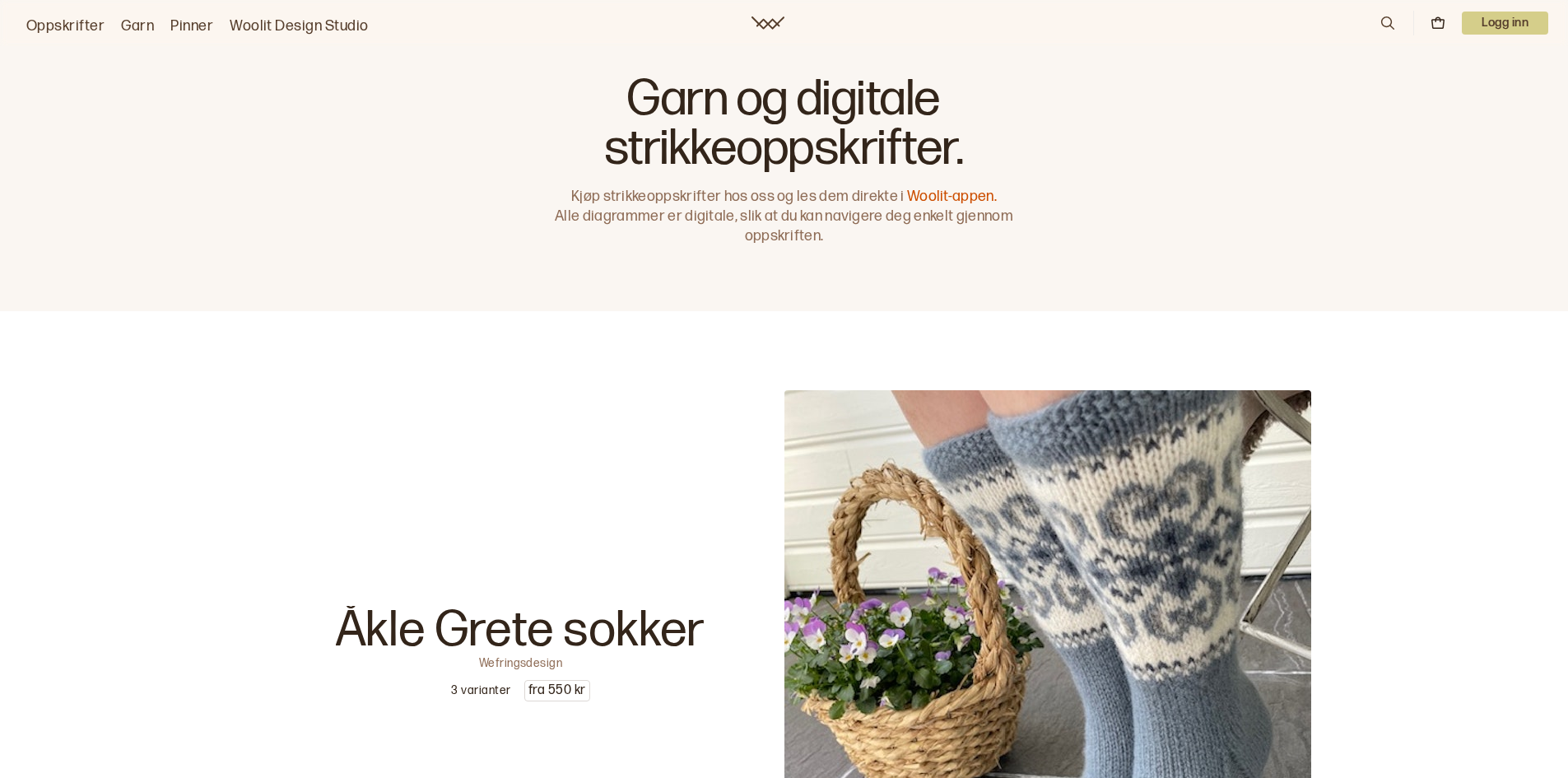
click at [1387, 21] on icon at bounding box center [1388, 22] width 18 height 18
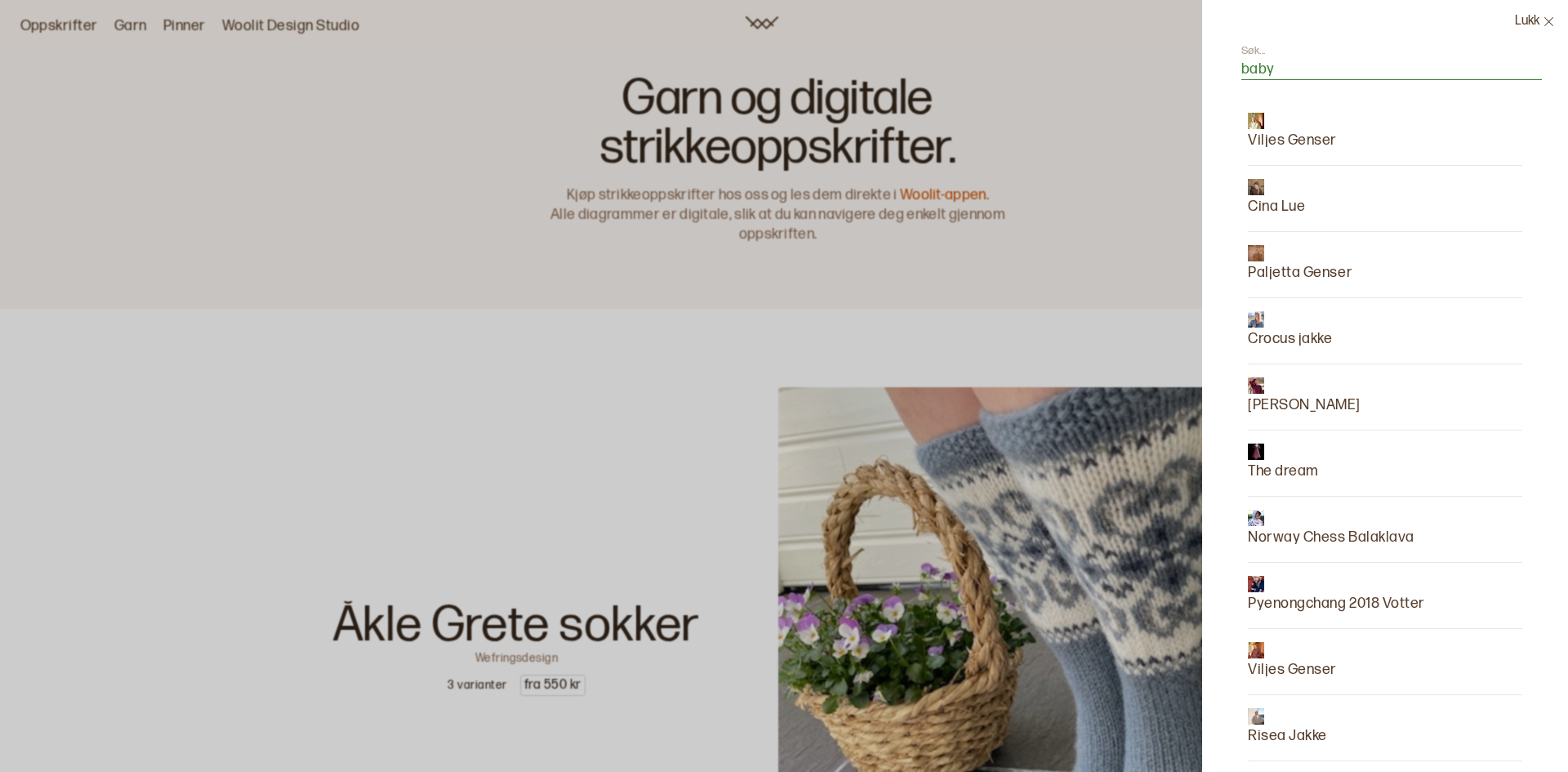
type input "baby"
click at [1413, 60] on input "baby" at bounding box center [1391, 70] width 301 height 20
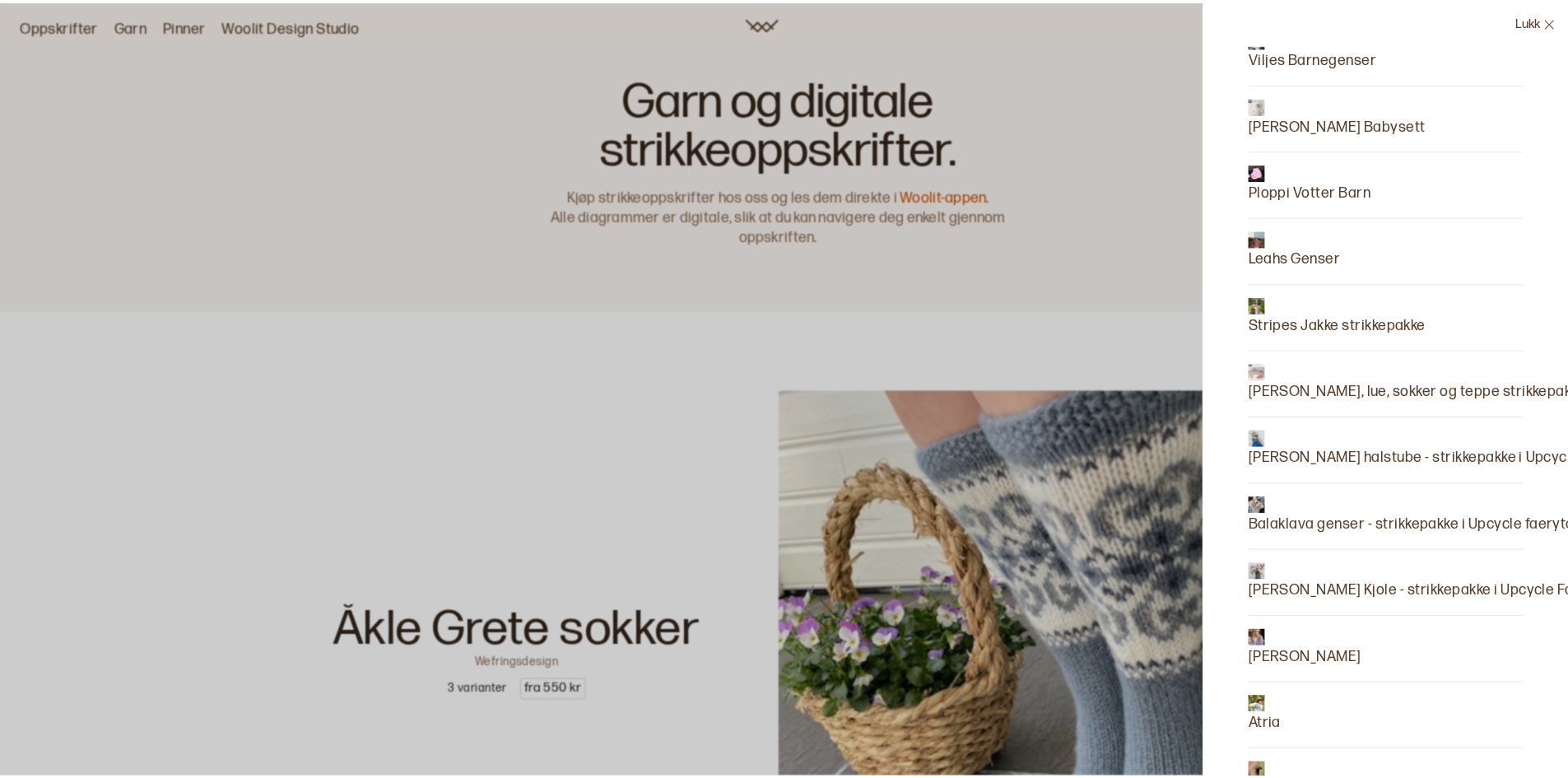
scroll to position [7022, 0]
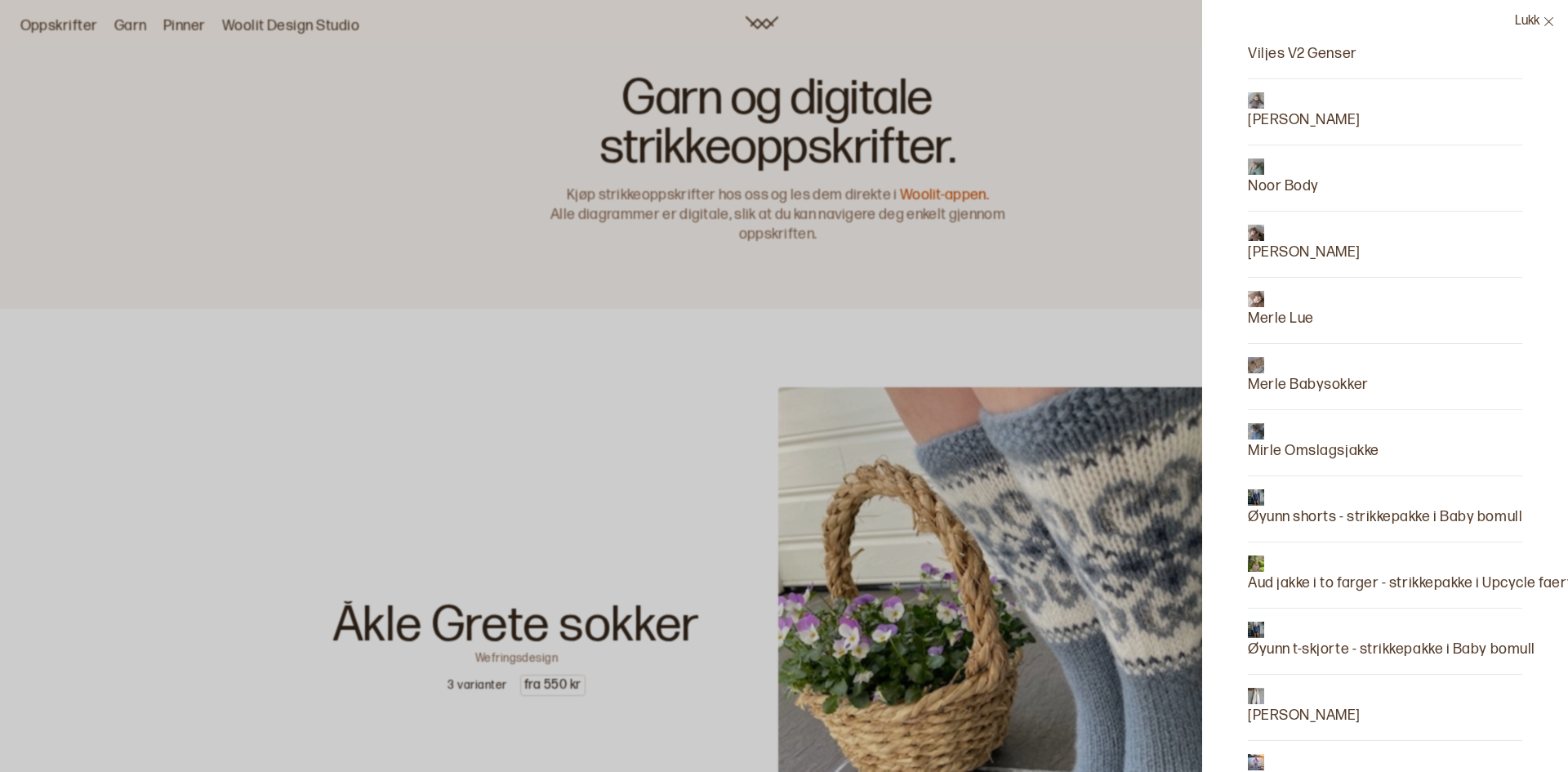
click at [1327, 385] on p "Merle Babysokker" at bounding box center [1308, 384] width 121 height 23
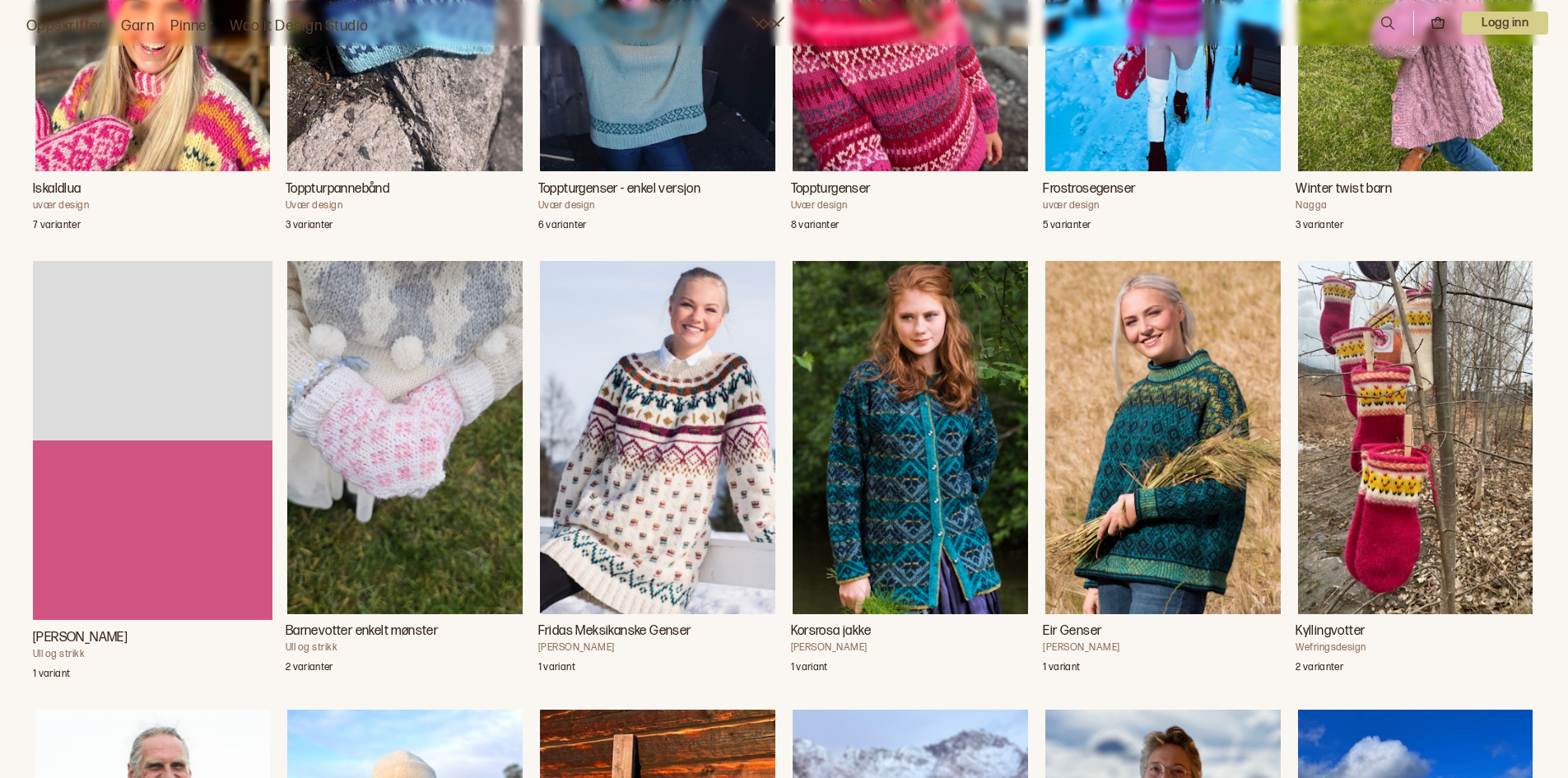
scroll to position [2716, 0]
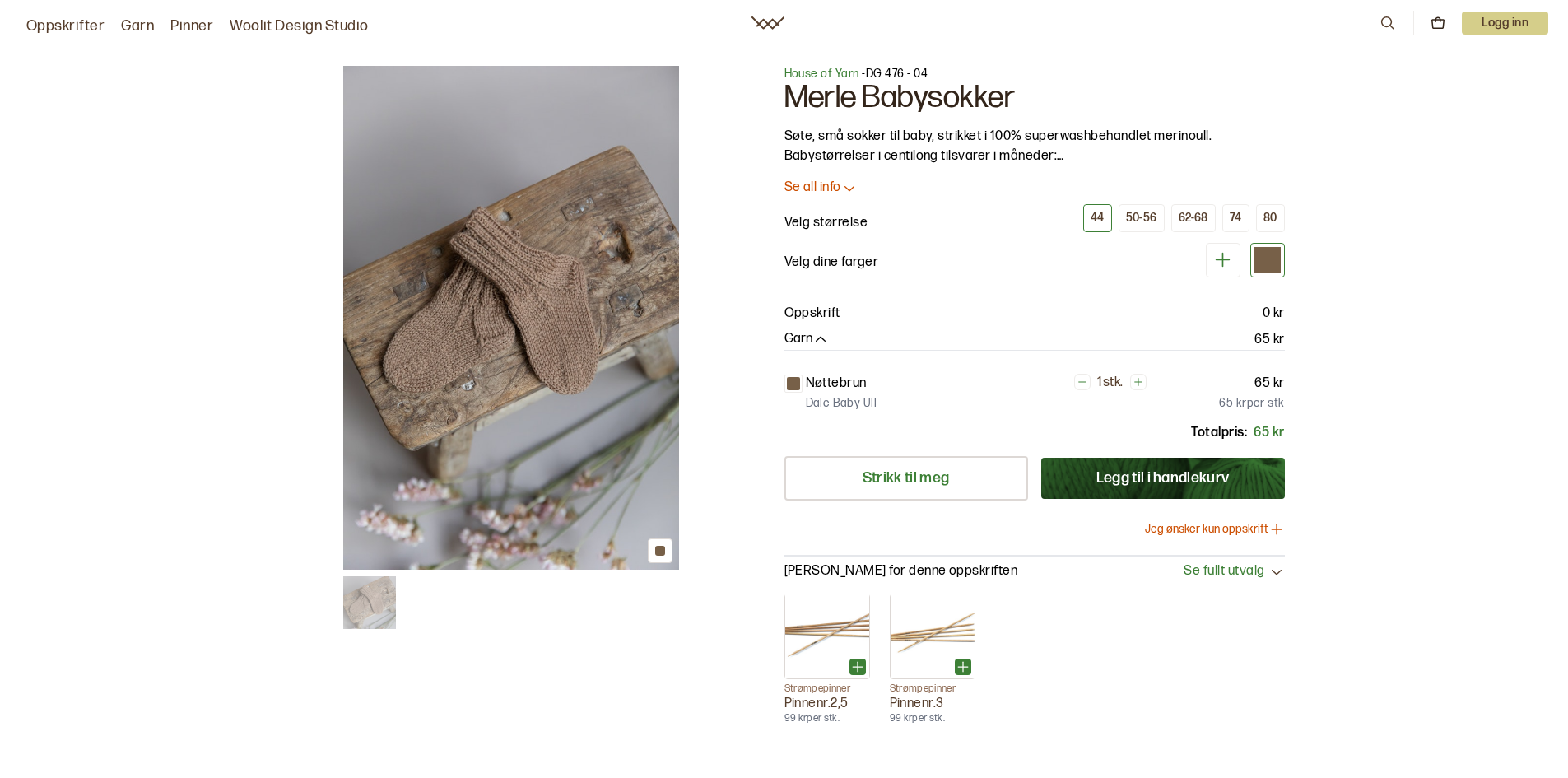
click at [278, 28] on link "Woolit Design Studio" at bounding box center [299, 26] width 139 height 23
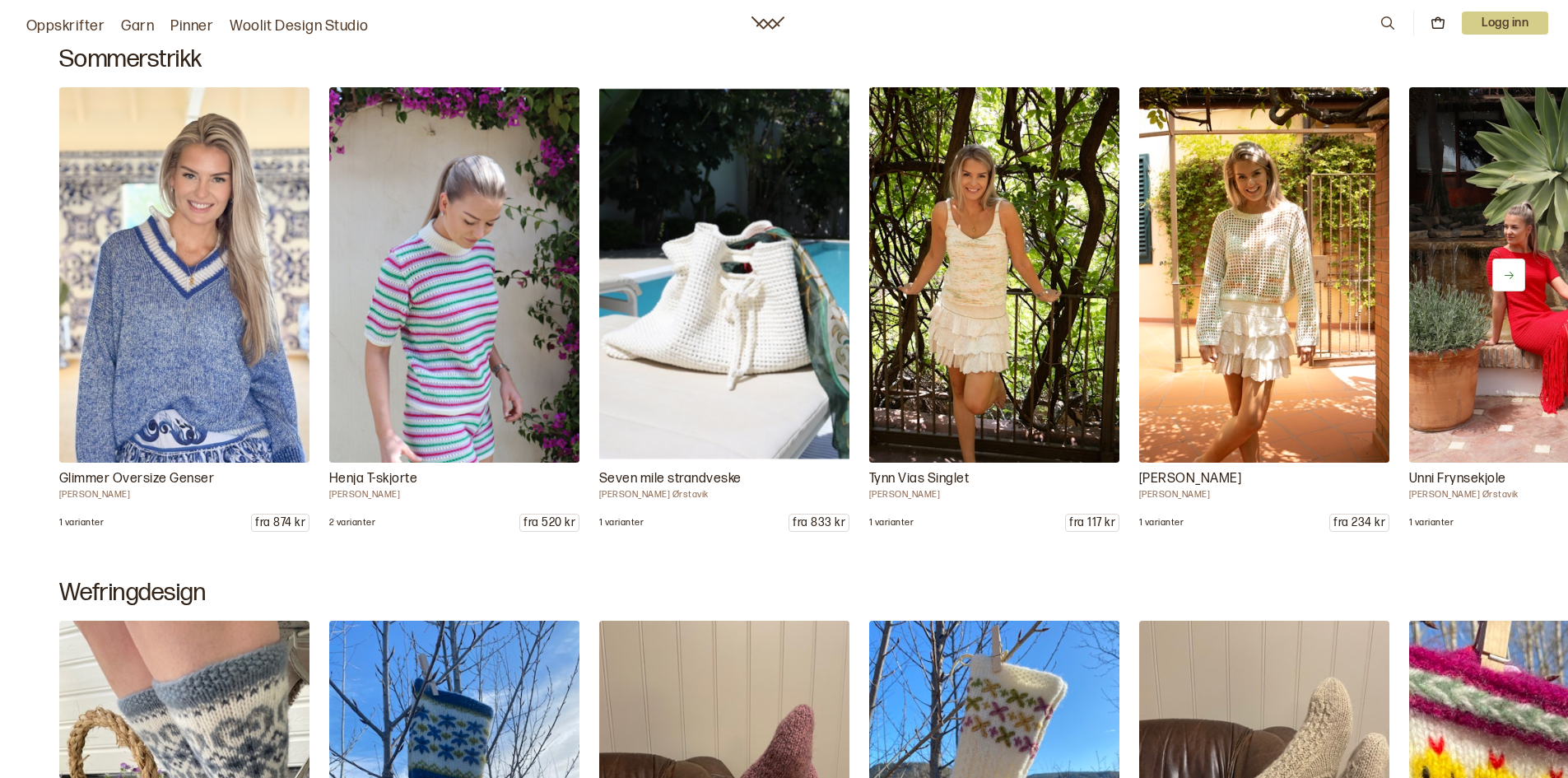
scroll to position [988, 0]
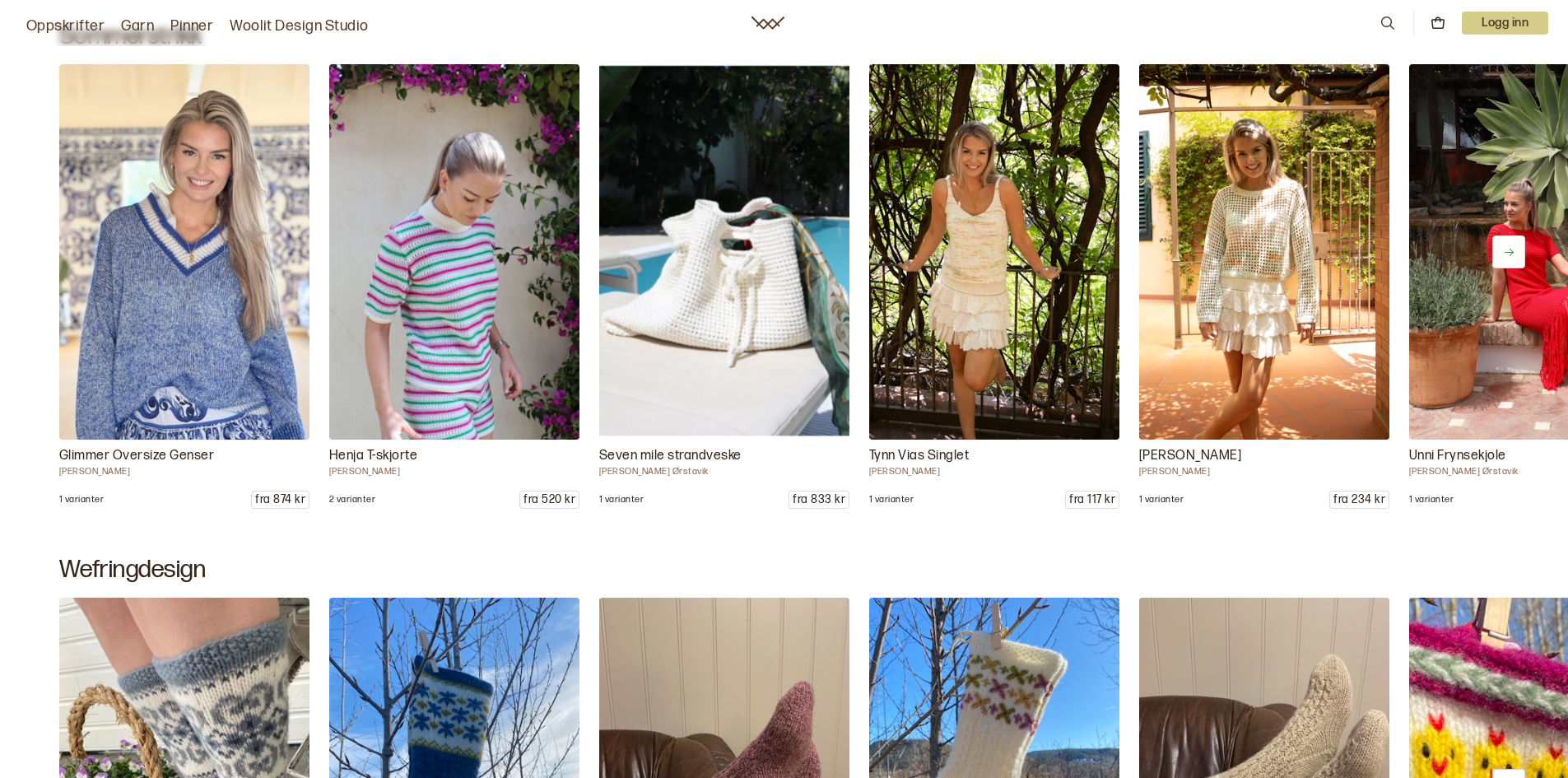
click at [1516, 250] on button at bounding box center [1509, 252] width 33 height 33
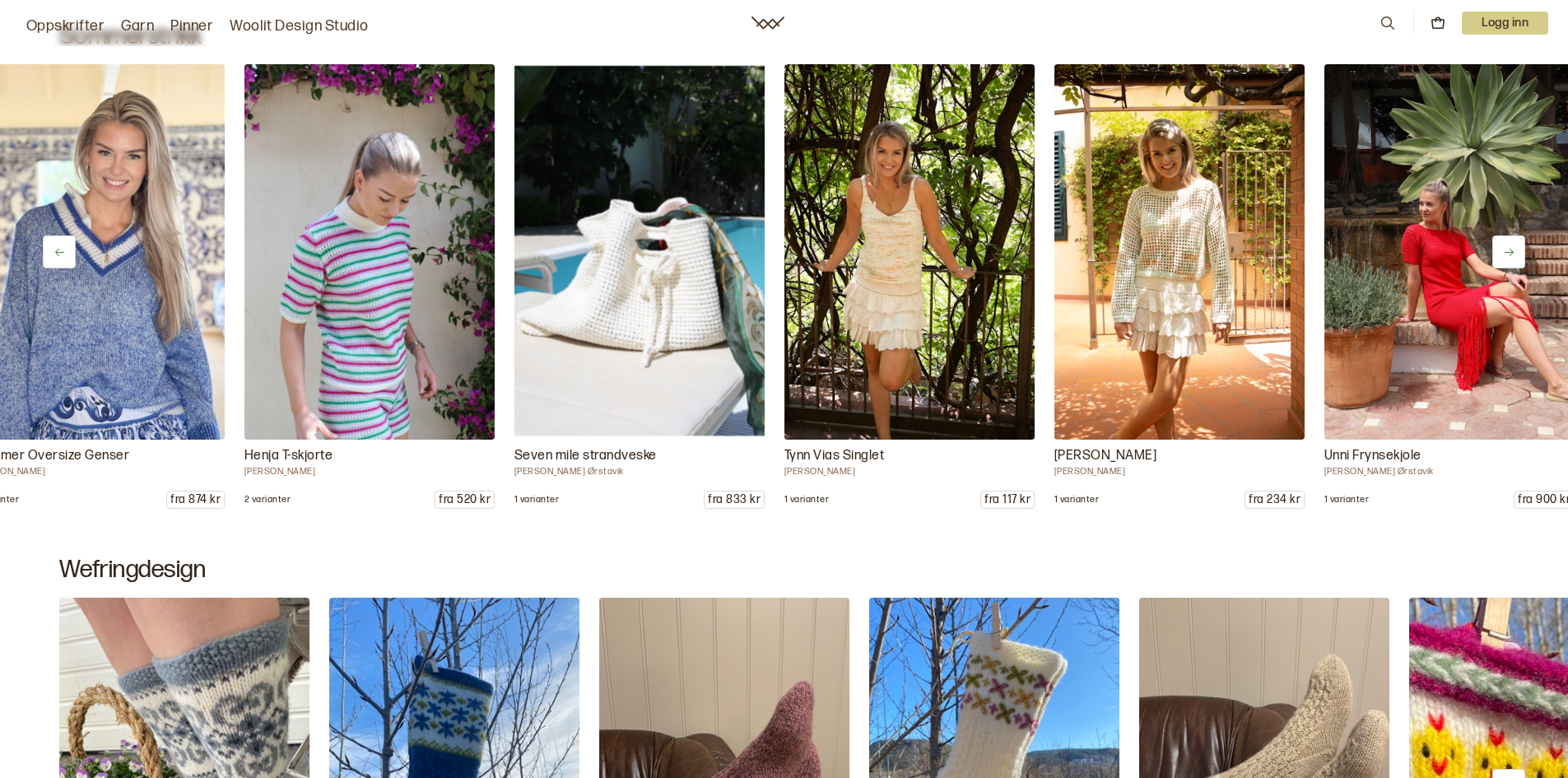
scroll to position [0, 270]
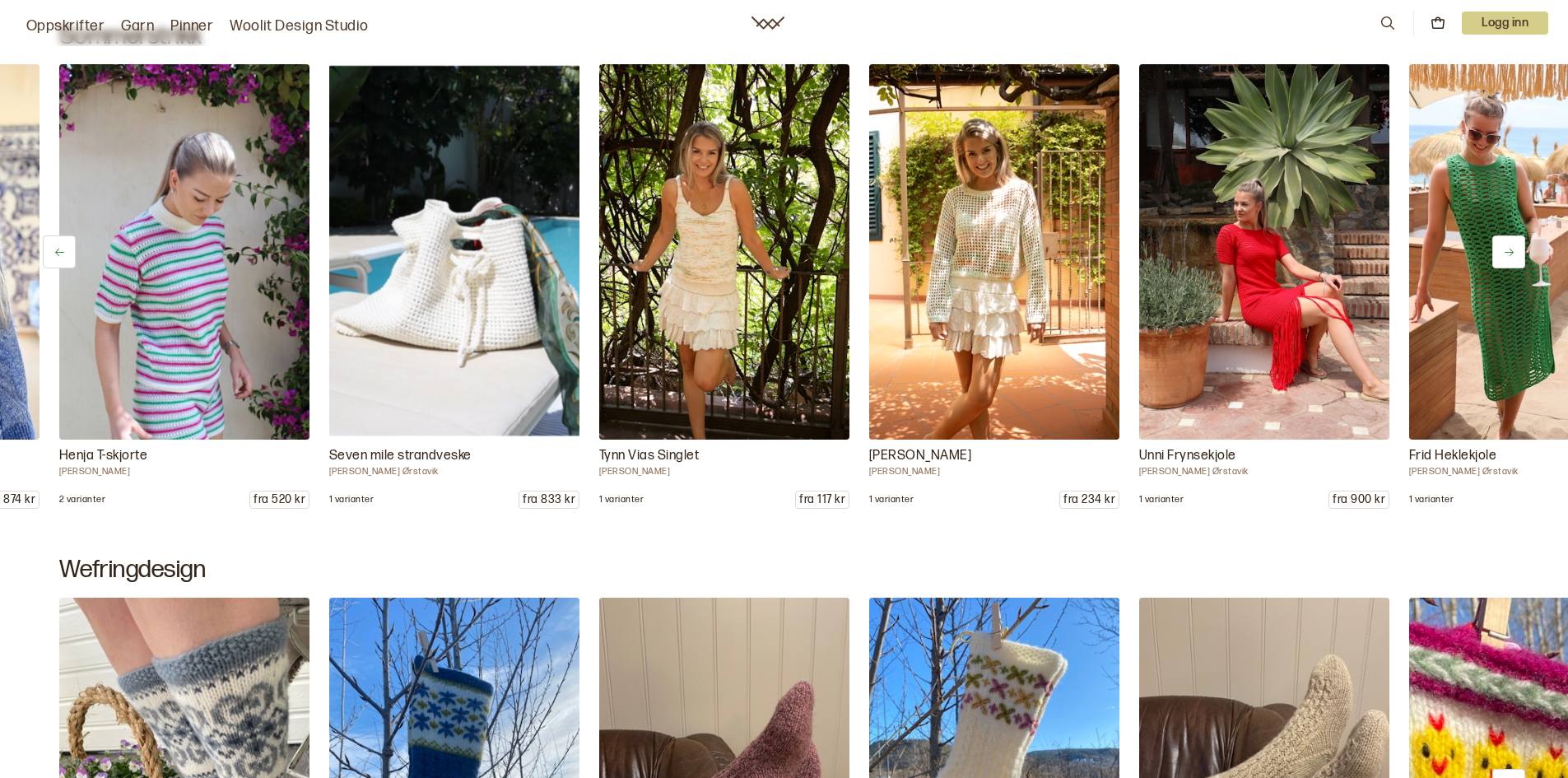
click at [1510, 250] on icon at bounding box center [1509, 252] width 12 height 12
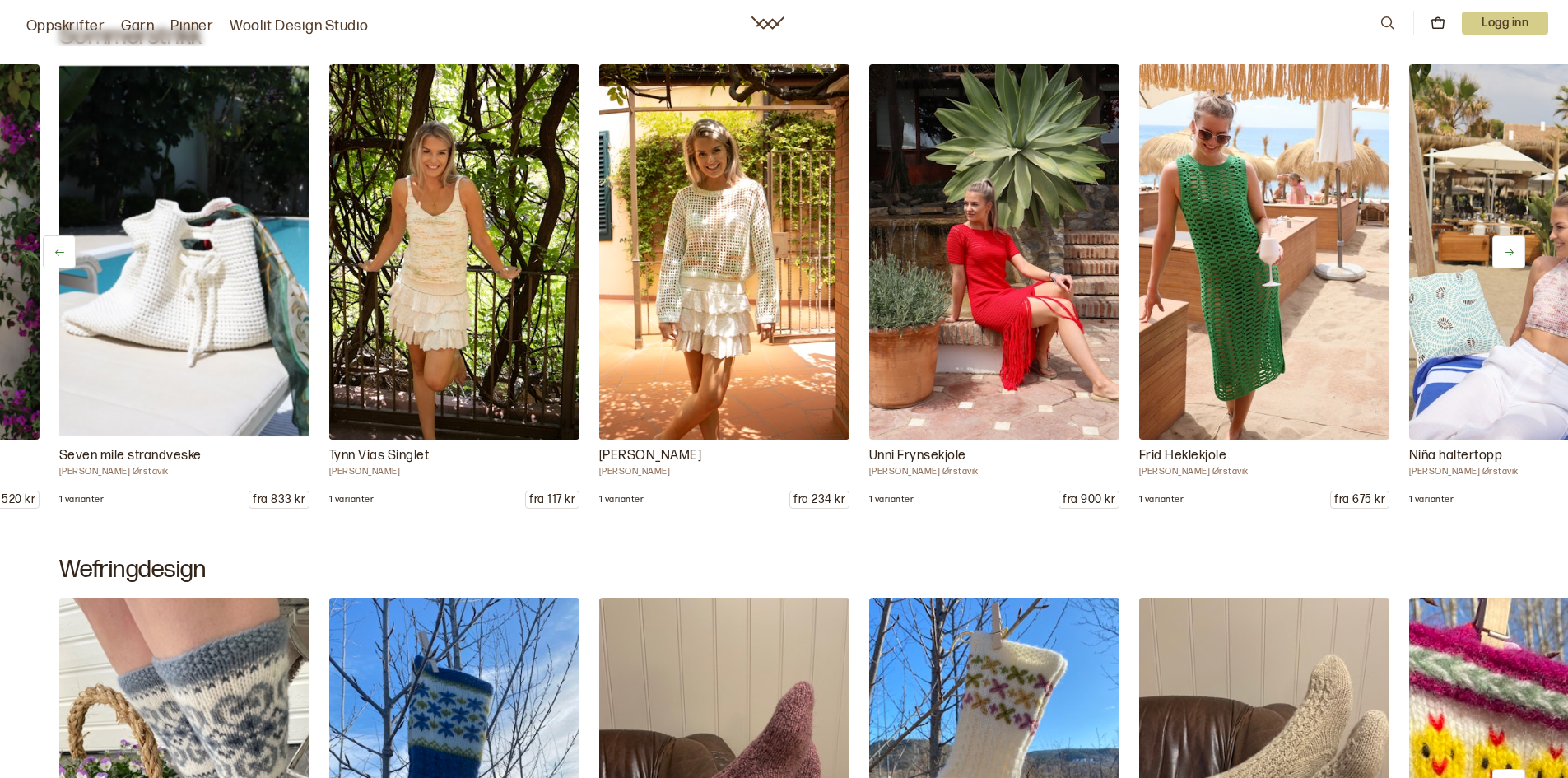
click at [1512, 250] on icon at bounding box center [1509, 252] width 12 height 12
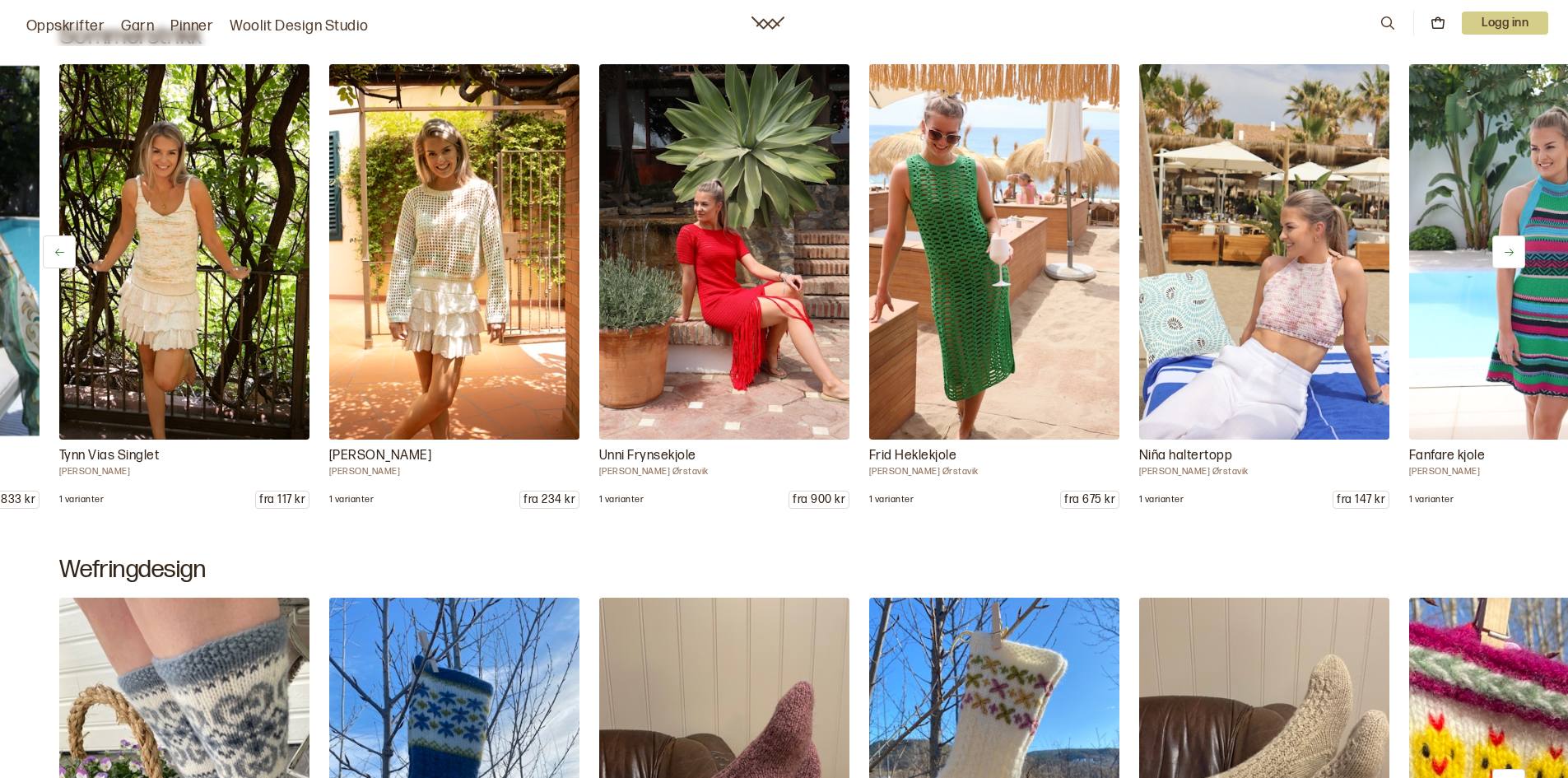
click at [1512, 249] on icon at bounding box center [1509, 252] width 12 height 12
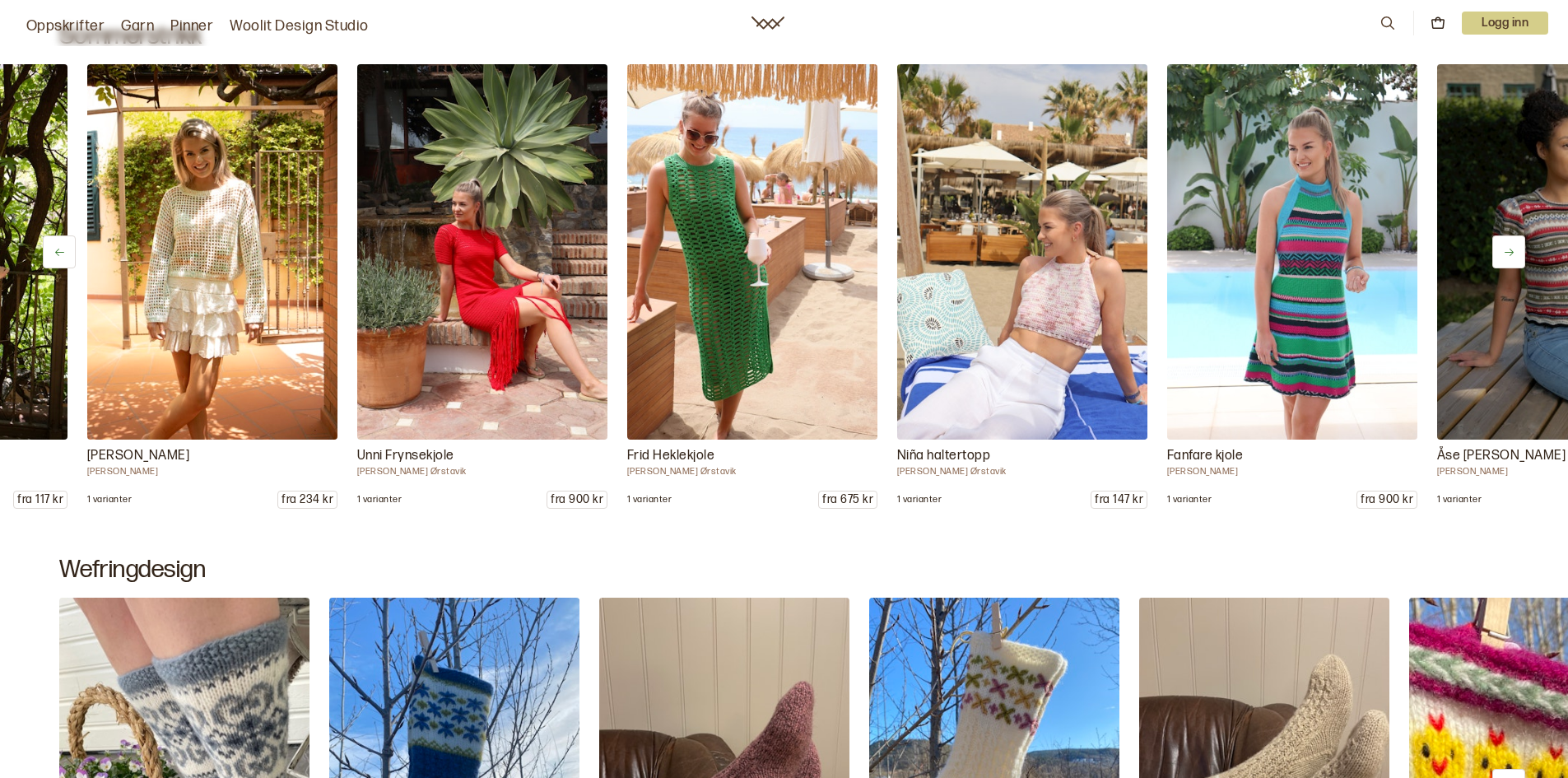
scroll to position [0, 1080]
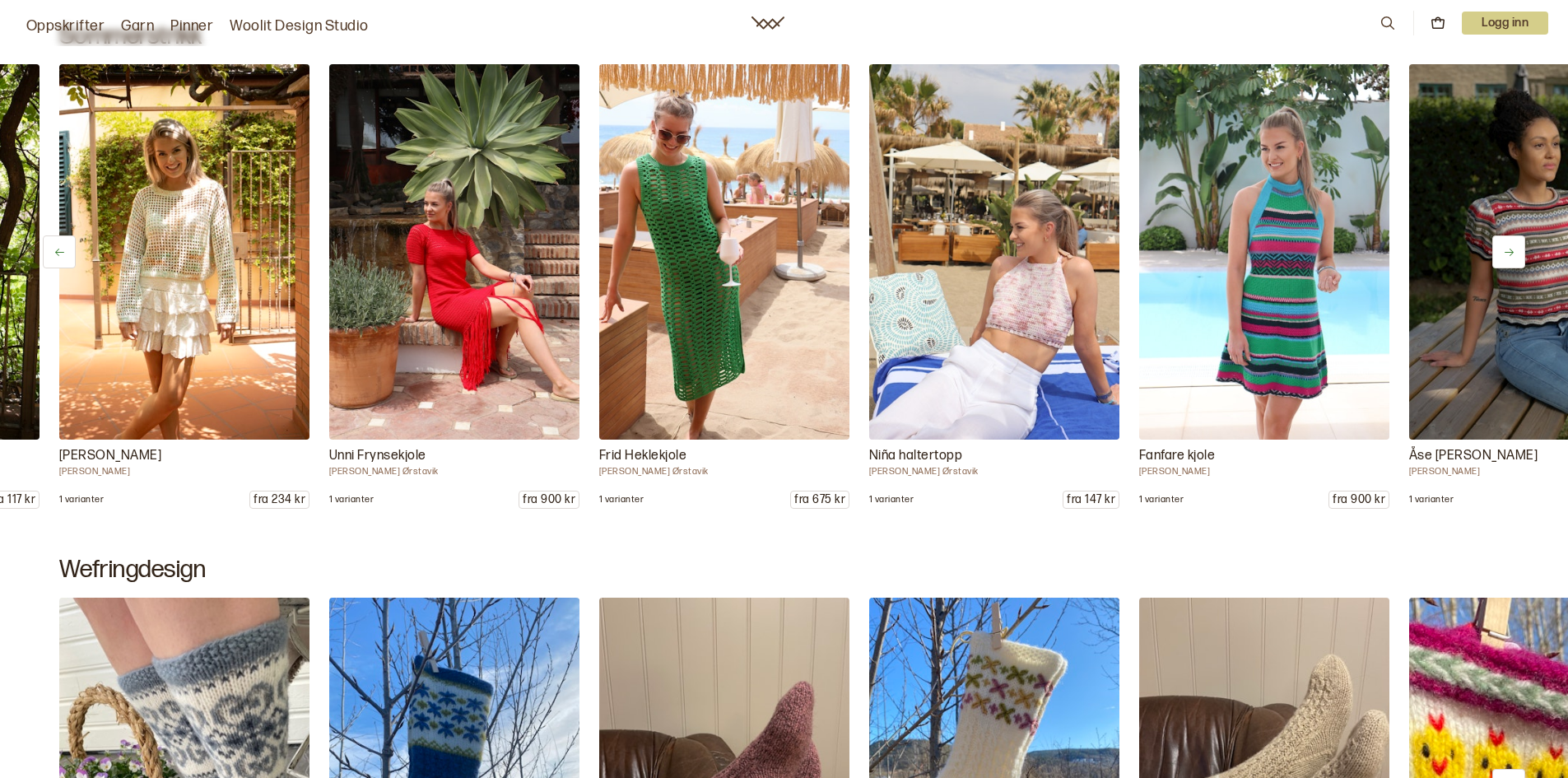
click at [1516, 249] on button at bounding box center [1509, 252] width 33 height 33
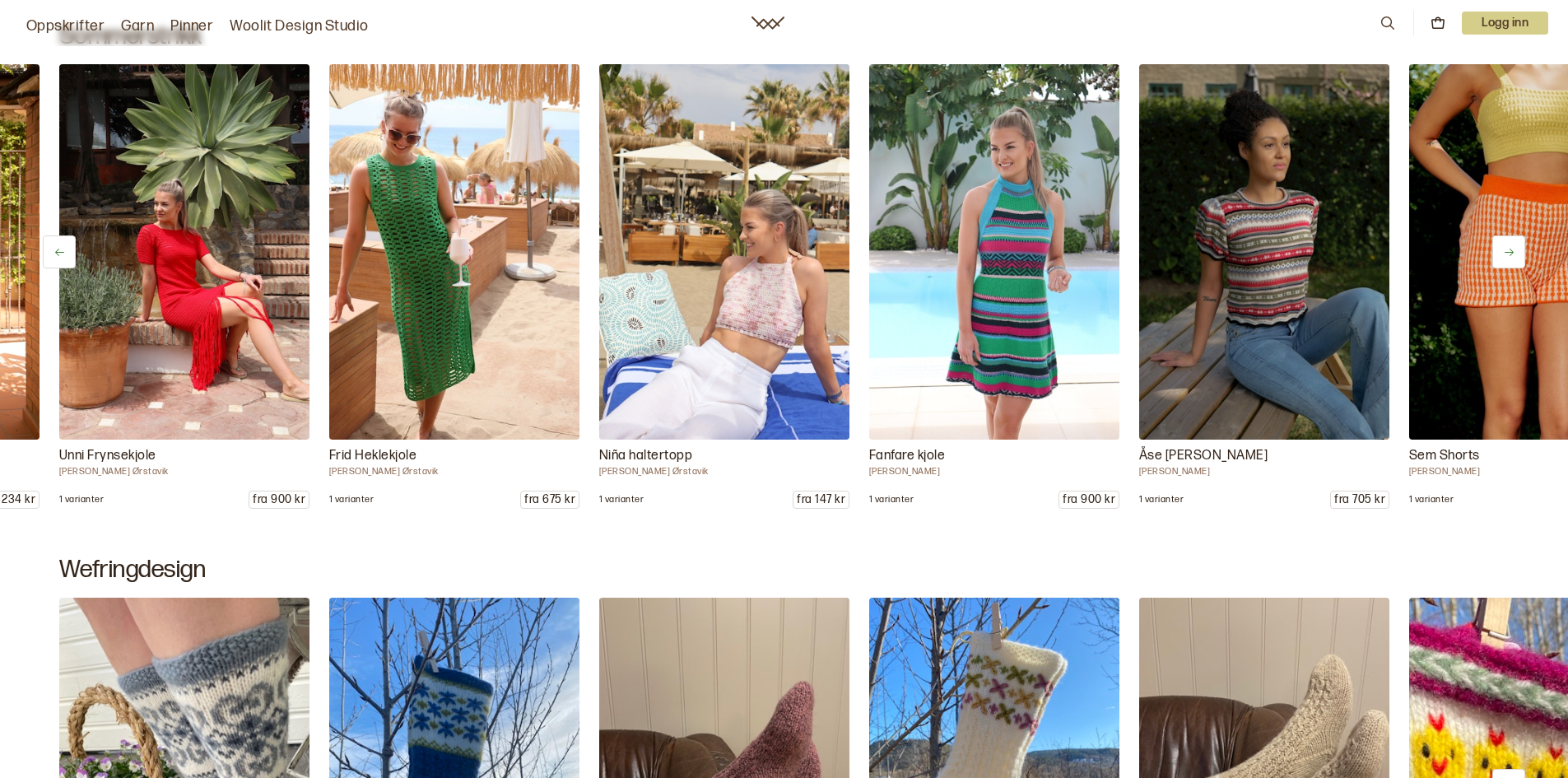
click at [1516, 249] on button at bounding box center [1509, 252] width 33 height 33
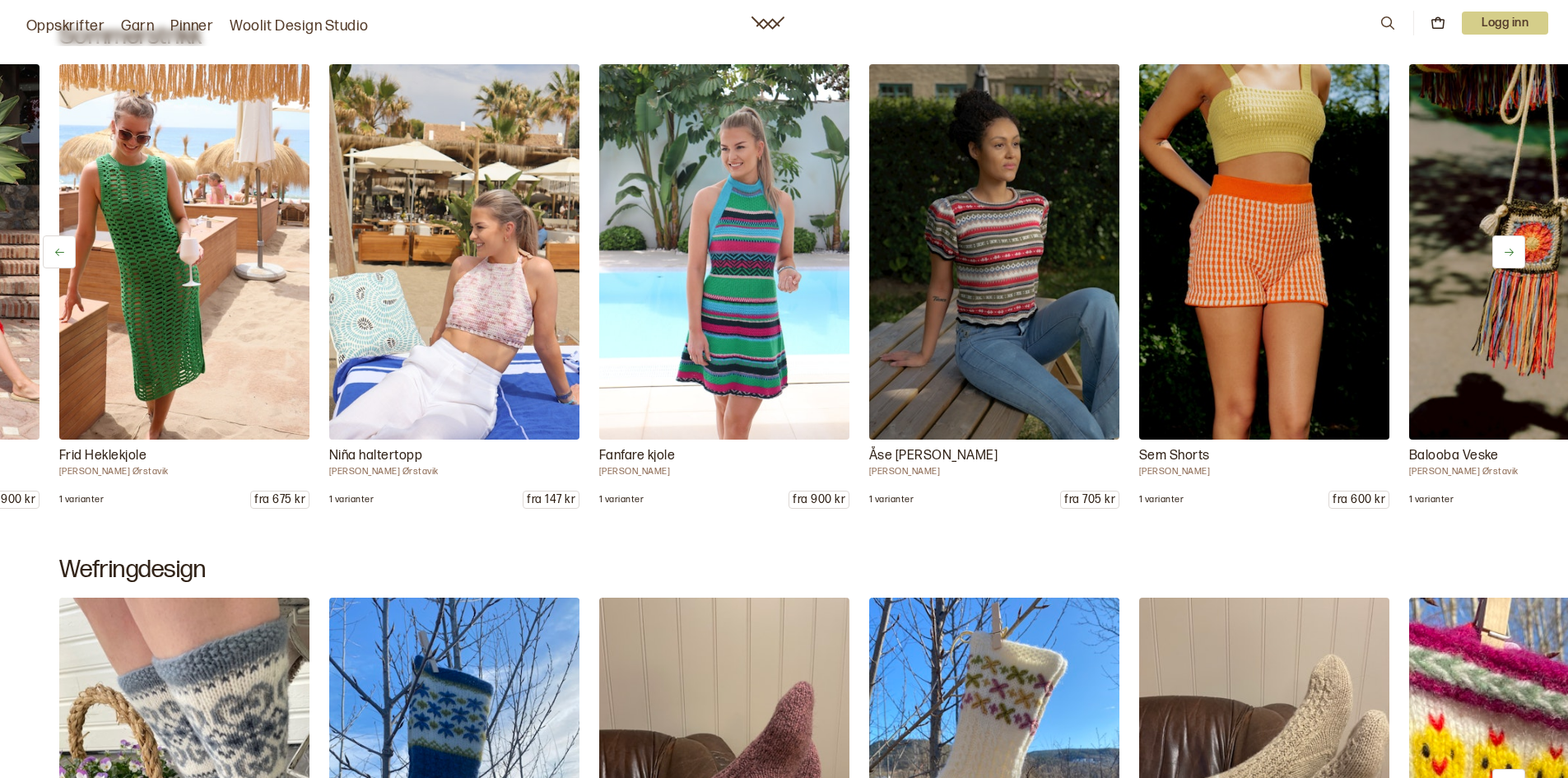
click at [1515, 249] on icon at bounding box center [1509, 252] width 12 height 12
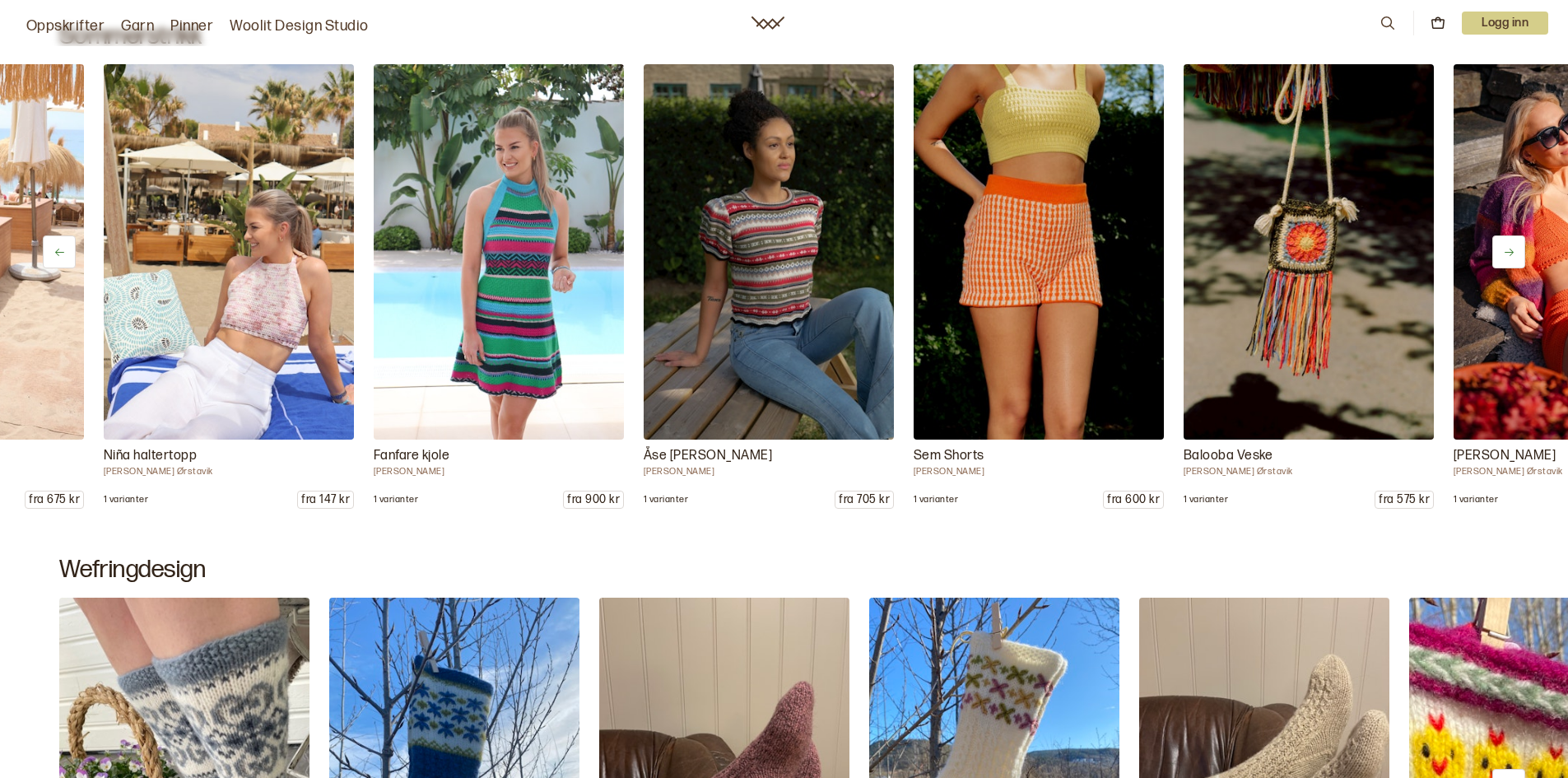
scroll to position [0, 1890]
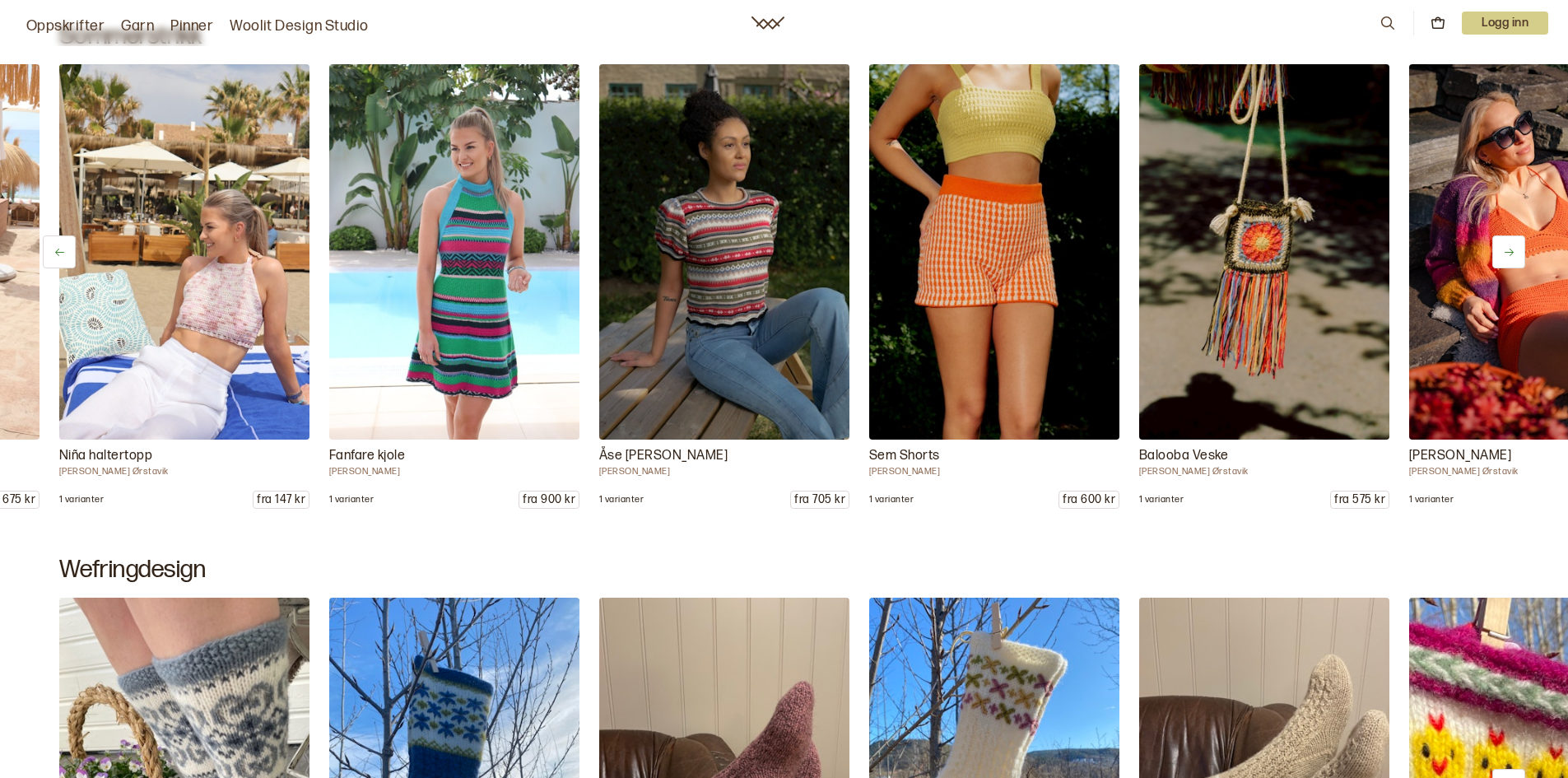
click at [1514, 252] on icon at bounding box center [1509, 252] width 12 height 12
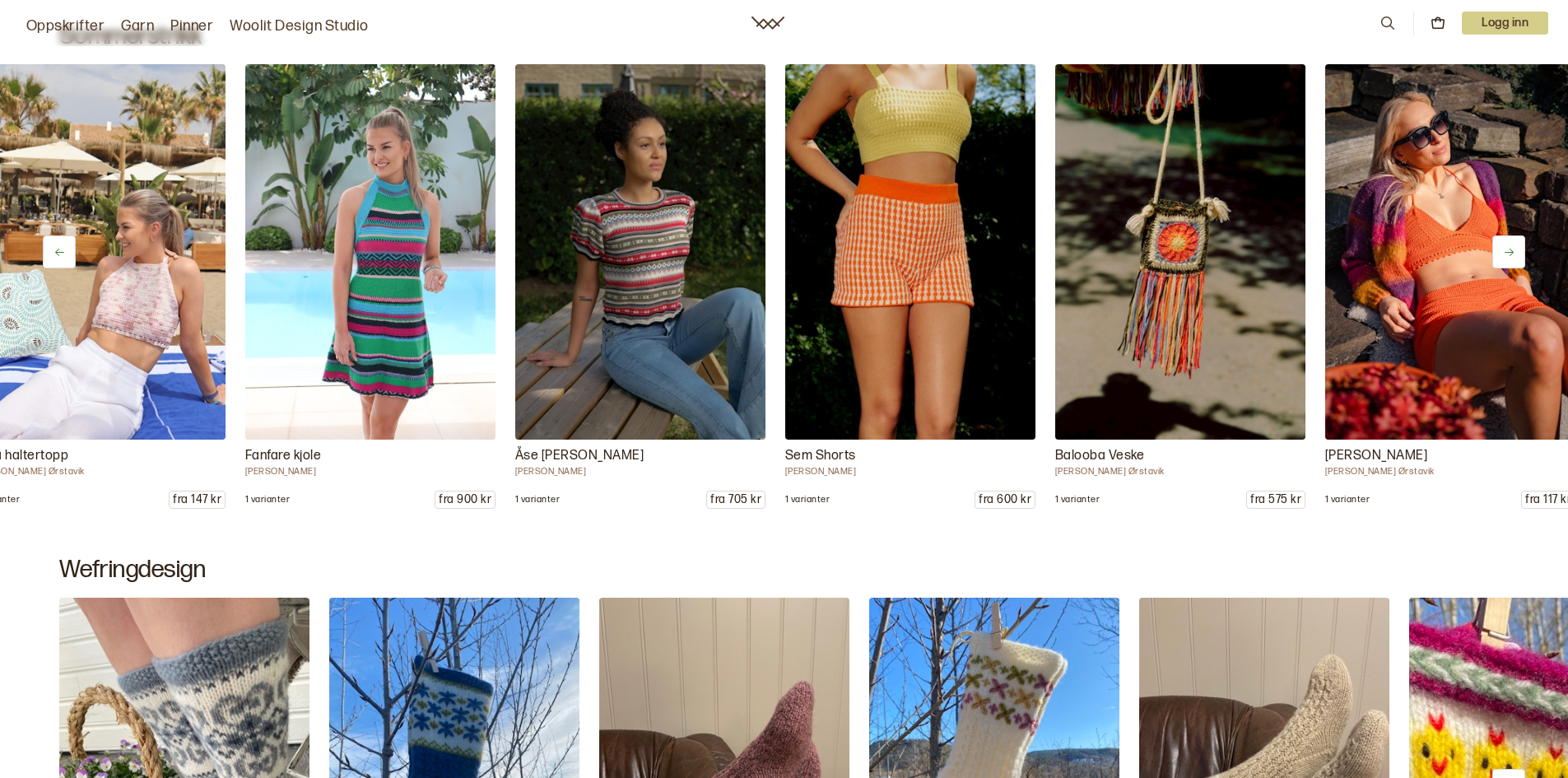
scroll to position [0, 2160]
